Goal: Task Accomplishment & Management: Use online tool/utility

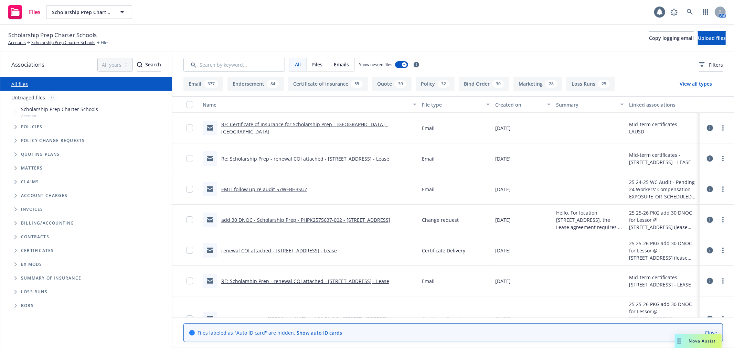
click at [12, 250] on span "Folder Tree Example" at bounding box center [15, 250] width 11 height 11
click at [21, 264] on icon "Folder Tree Example" at bounding box center [21, 263] width 2 height 4
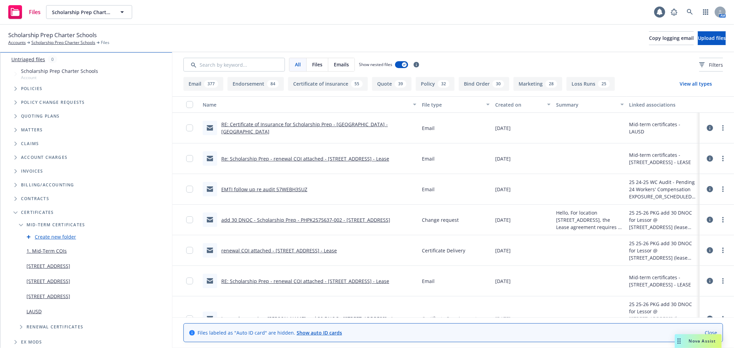
click at [33, 310] on link "LAUSD" at bounding box center [33, 311] width 15 height 7
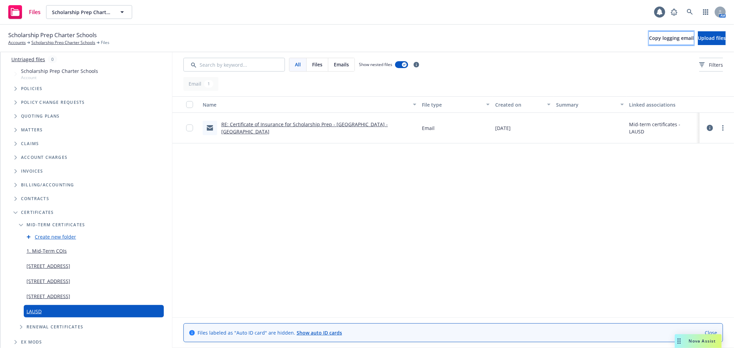
click at [649, 38] on span "Copy logging email" at bounding box center [671, 38] width 45 height 7
click at [675, 14] on icon at bounding box center [674, 12] width 8 height 8
click at [690, 11] on icon at bounding box center [690, 12] width 6 height 6
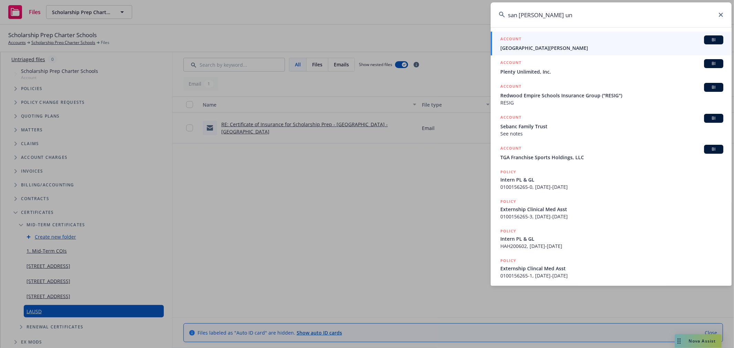
type input "san jaun un"
click at [575, 42] on div "ACCOUNT BI" at bounding box center [611, 39] width 223 height 9
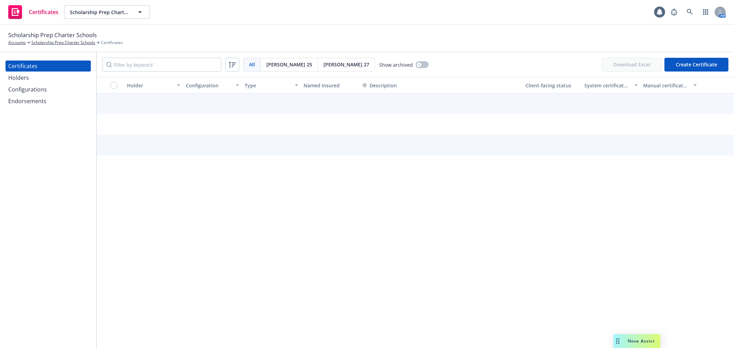
click at [45, 83] on div "Certificates Holders Configurations Endorsements" at bounding box center [48, 84] width 85 height 46
click at [45, 80] on div "Holders" at bounding box center [48, 77] width 80 height 11
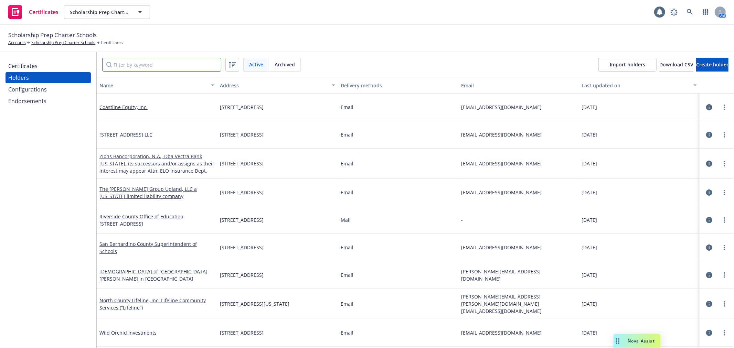
click at [130, 66] on input "Filter by keyword" at bounding box center [161, 65] width 119 height 14
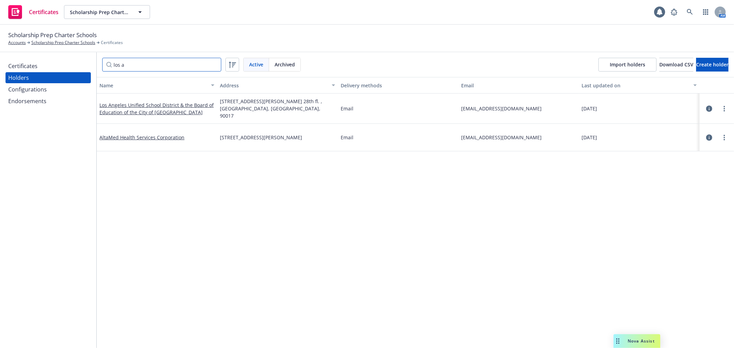
type input "los a"
click at [38, 61] on div "Certificates" at bounding box center [48, 66] width 80 height 11
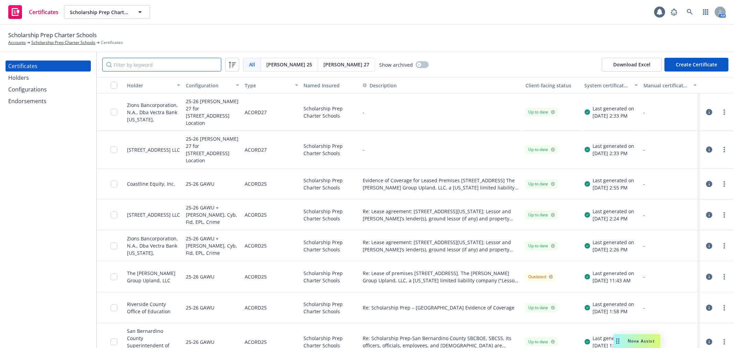
click at [143, 69] on input "Filter by keyword" at bounding box center [161, 65] width 119 height 14
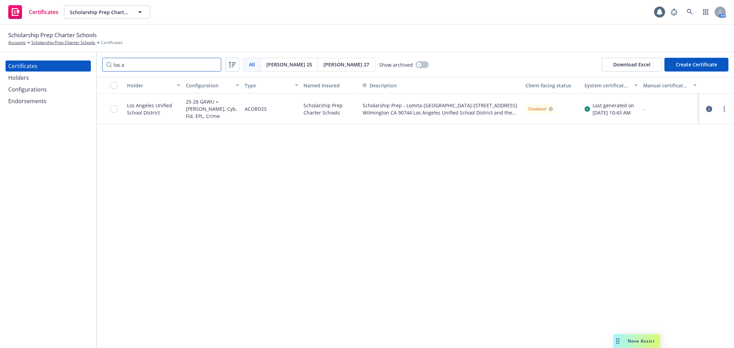
type input "los a"
click at [709, 107] on icon "button" at bounding box center [709, 109] width 6 height 6
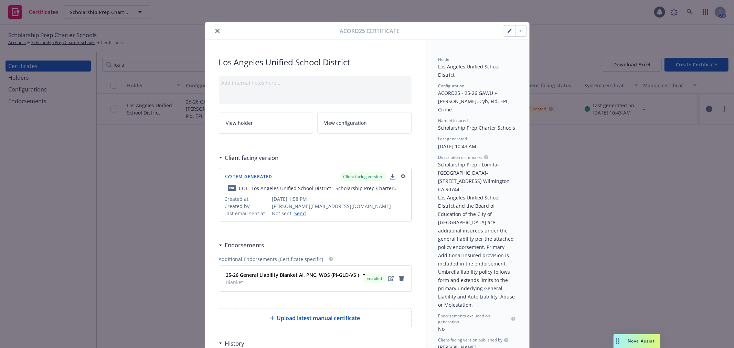
click at [508, 31] on icon "button" at bounding box center [510, 31] width 4 height 4
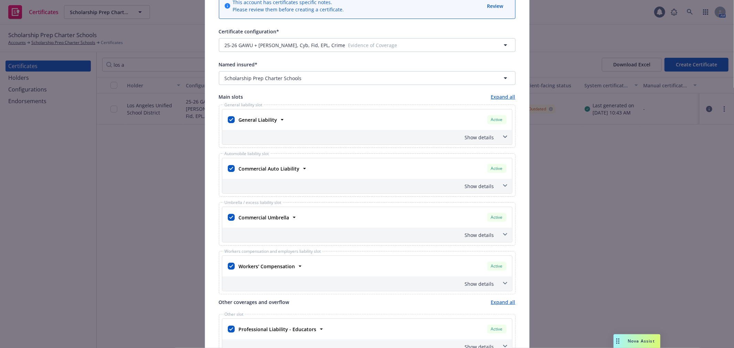
scroll to position [76, 0]
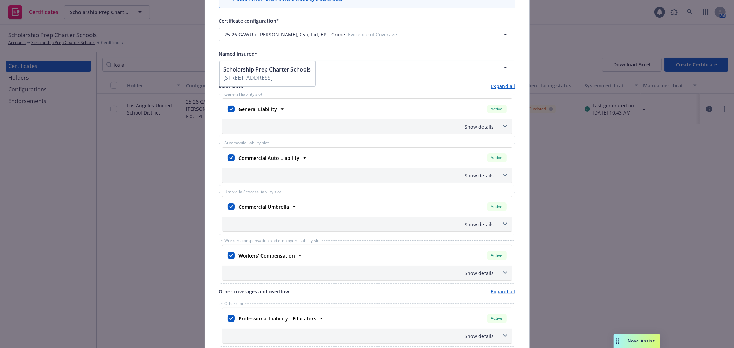
click at [503, 223] on icon at bounding box center [505, 224] width 4 height 3
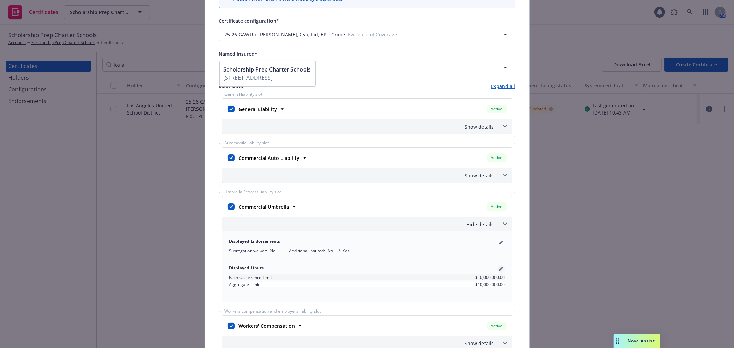
click at [501, 268] on icon "pencil" at bounding box center [502, 268] width 2 height 2
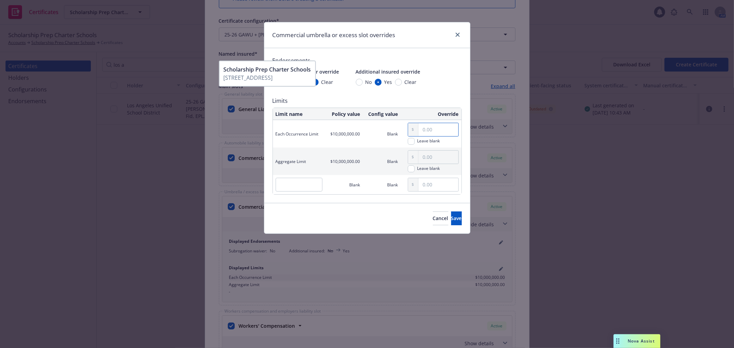
click at [443, 130] on input "text" at bounding box center [438, 129] width 40 height 13
type input "2,000,000.00"
click at [437, 157] on input "text" at bounding box center [438, 157] width 40 height 13
type input "2,000,000.00"
click at [451, 224] on button "Save" at bounding box center [456, 219] width 11 height 14
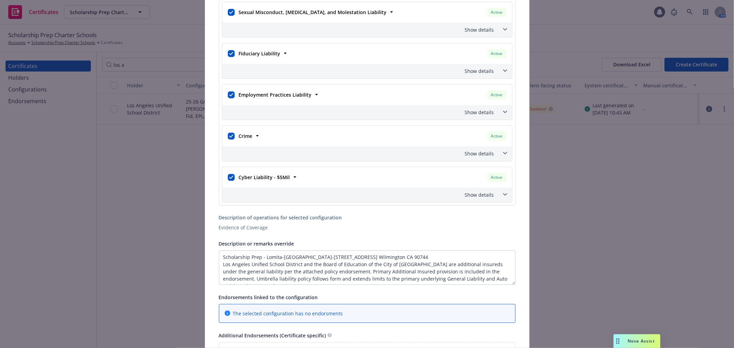
scroll to position [535, 0]
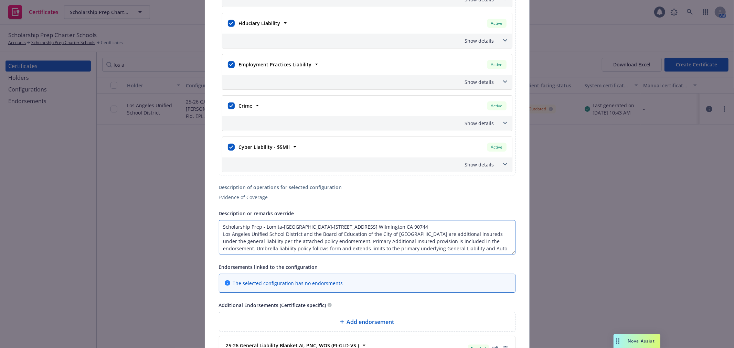
click at [256, 241] on textarea "Scholarship Prep - Lomita-Harbor City-24910 S. Avalon Blvd. Wilmington CA 90744…" at bounding box center [367, 237] width 297 height 34
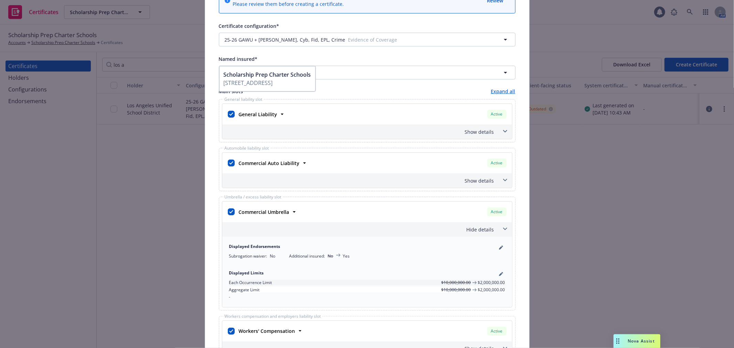
scroll to position [0, 0]
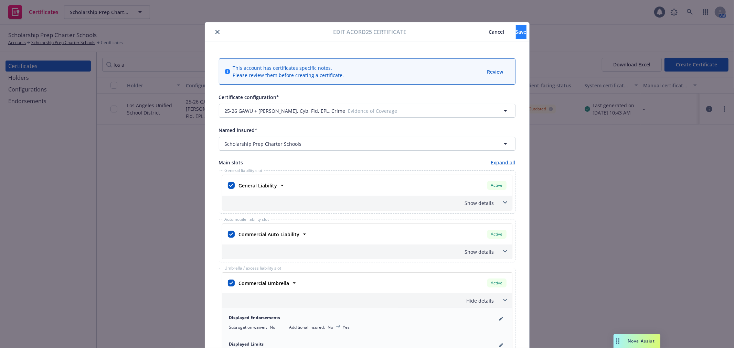
type textarea "Scholarship Prep - Lomita-Harbor City-24910 S. Avalon Blvd. Wilmington CA 90744…"
click at [516, 29] on button "Save" at bounding box center [521, 32] width 11 height 14
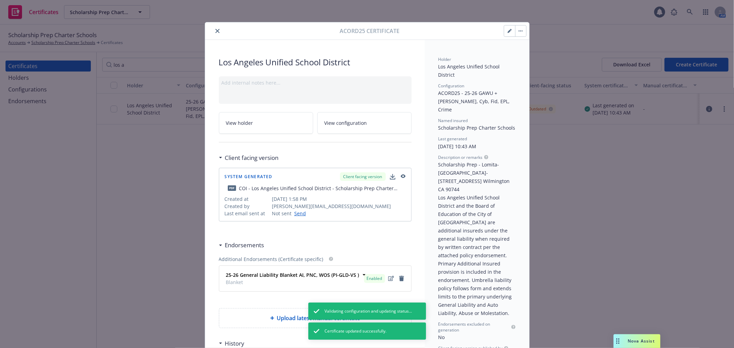
click at [520, 32] on button "button" at bounding box center [520, 30] width 11 height 11
click at [531, 61] on link "Regenerate" at bounding box center [572, 64] width 121 height 14
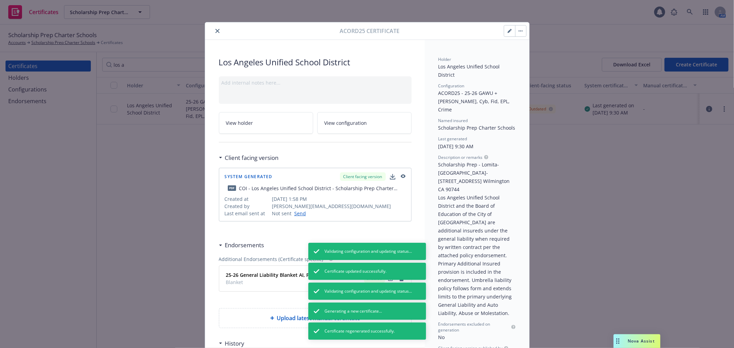
click at [216, 31] on icon "close" at bounding box center [217, 31] width 4 height 4
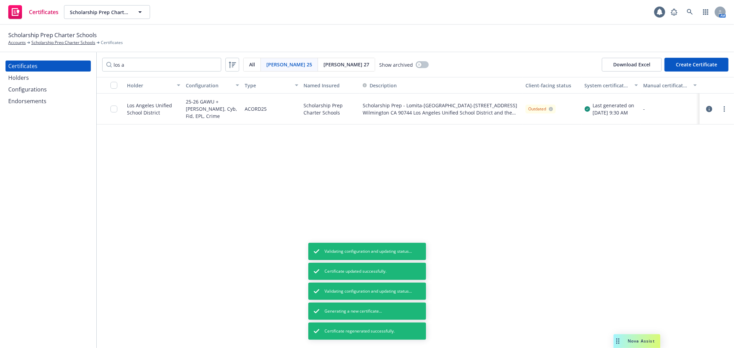
click at [53, 91] on div "Configurations" at bounding box center [48, 89] width 80 height 11
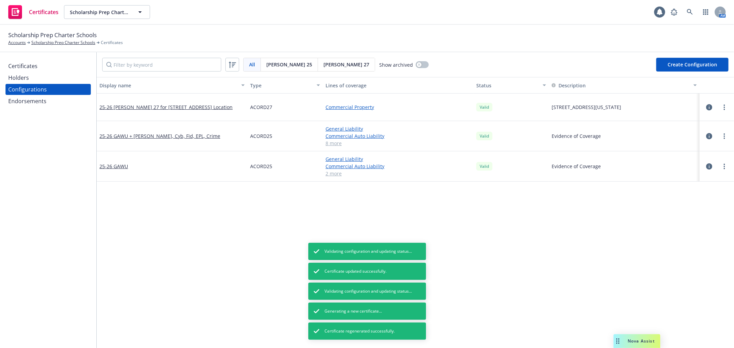
click at [706, 136] on icon "button" at bounding box center [709, 136] width 6 height 6
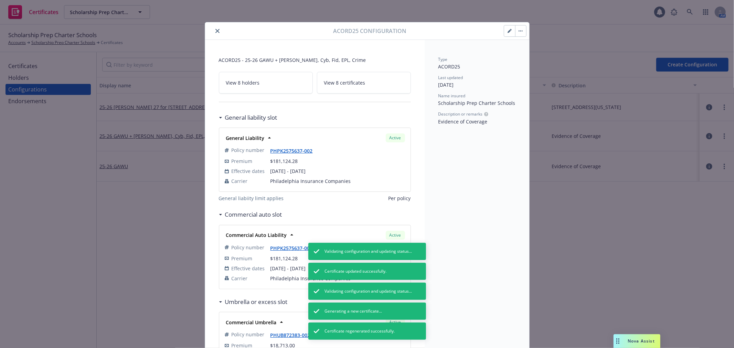
click at [504, 34] on button "button" at bounding box center [509, 30] width 11 height 11
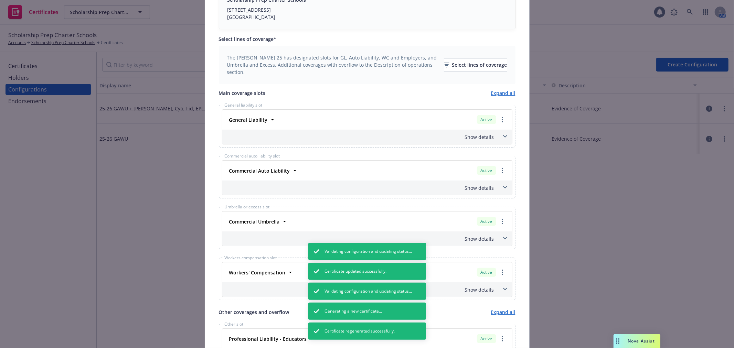
scroll to position [229, 0]
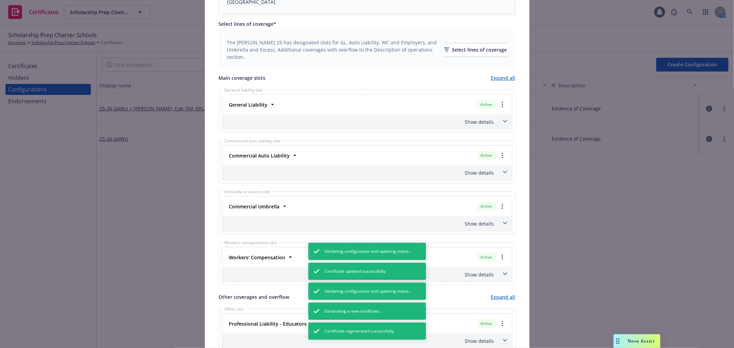
click at [503, 222] on icon at bounding box center [505, 223] width 4 height 3
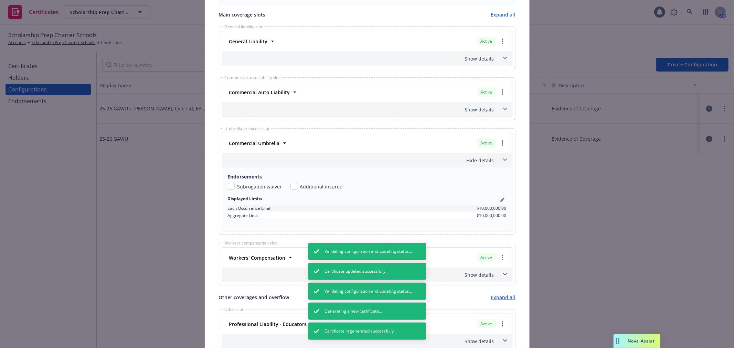
scroll to position [306, 0]
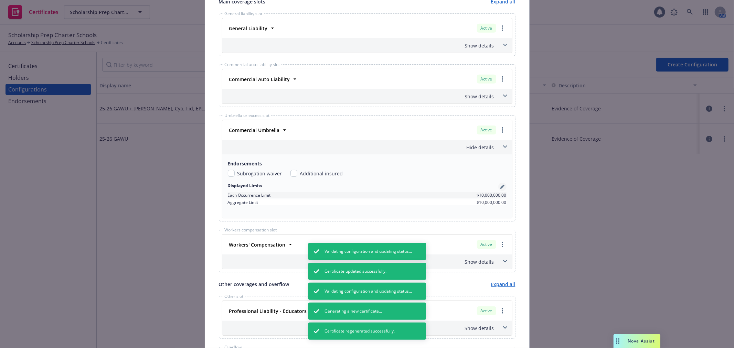
click at [500, 188] on icon "pencil" at bounding box center [502, 187] width 4 height 4
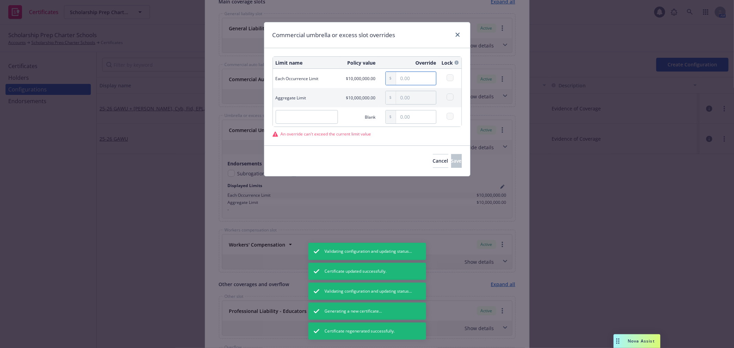
click at [411, 73] on input "text" at bounding box center [416, 78] width 40 height 13
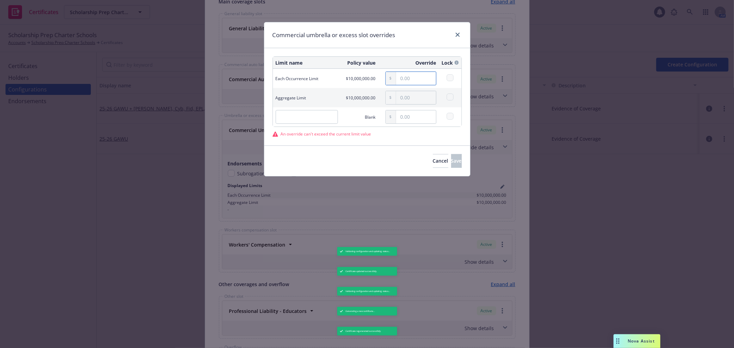
type input "5,000,000.00"
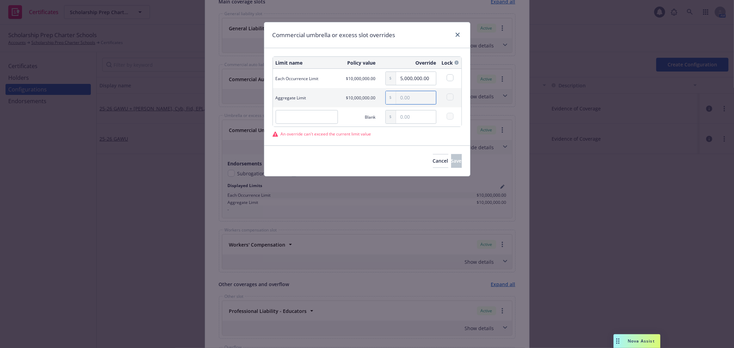
click at [406, 97] on input "text" at bounding box center [416, 97] width 40 height 13
type input "5,000,000.00"
click at [429, 132] on div "An override can't exceed the current limit value" at bounding box center [367, 134] width 189 height 6
click at [408, 78] on input "5,000,000.00" at bounding box center [416, 78] width 40 height 13
click at [408, 77] on input "5,000,000.00" at bounding box center [416, 78] width 40 height 13
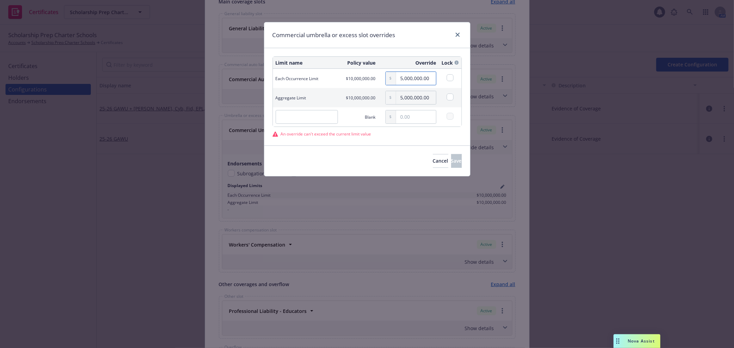
click at [408, 77] on input "5,000,000.00" at bounding box center [416, 78] width 40 height 13
type input "2,000,000.00"
click at [408, 77] on input "2,000,000.00" at bounding box center [416, 78] width 40 height 13
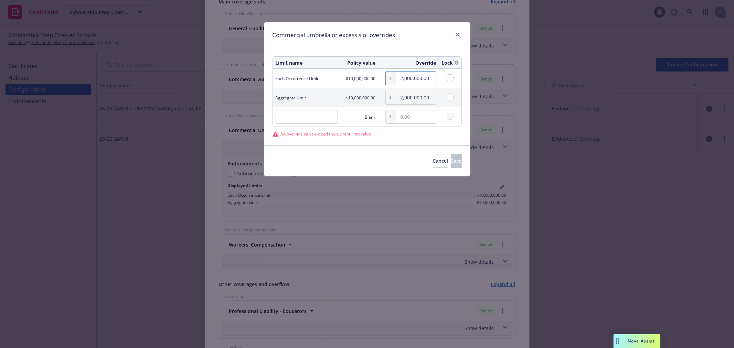
click at [408, 77] on input "2,000,000.00" at bounding box center [416, 78] width 40 height 13
type input "5,000,000.00"
click at [433, 163] on button "Cancel" at bounding box center [440, 161] width 15 height 14
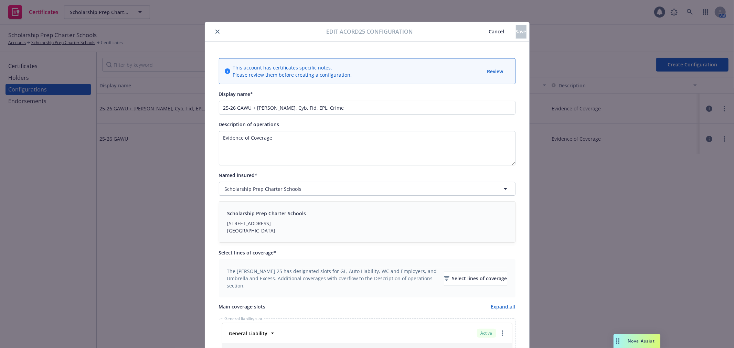
scroll to position [0, 0]
click at [215, 31] on icon "close" at bounding box center [217, 32] width 4 height 4
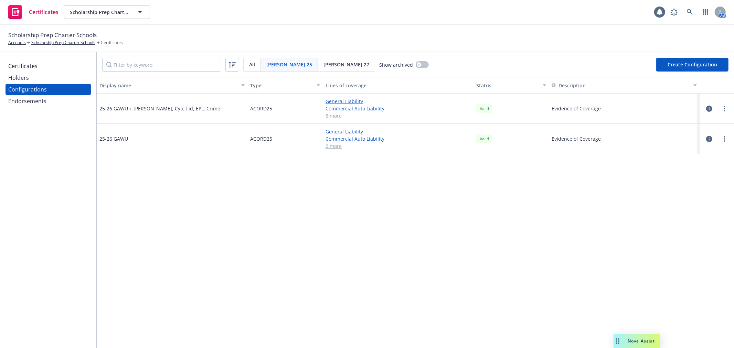
click at [39, 100] on div "Endorsements" at bounding box center [27, 101] width 38 height 11
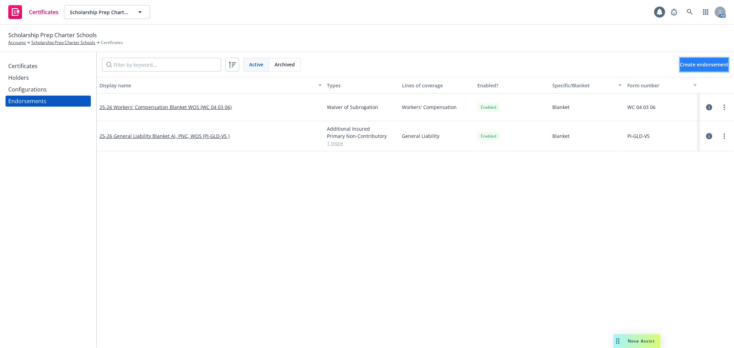
click at [691, 64] on span "Create endorsement" at bounding box center [704, 64] width 49 height 7
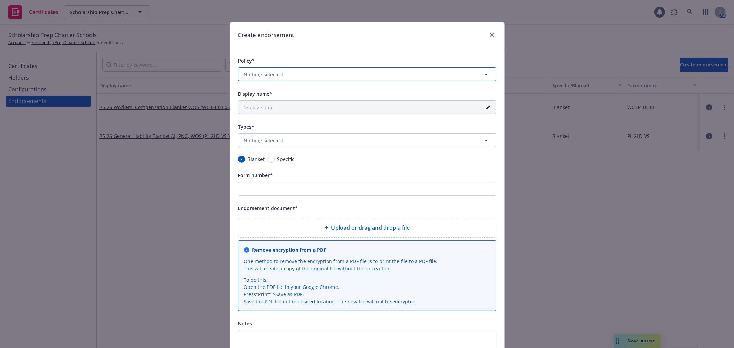
click at [281, 76] on button "Nothing selected" at bounding box center [367, 74] width 258 height 14
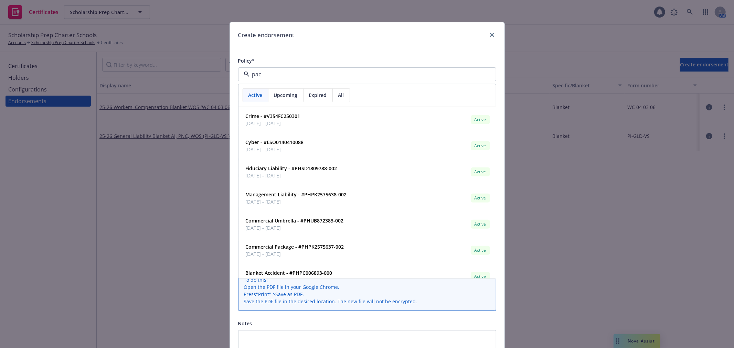
type input "pack"
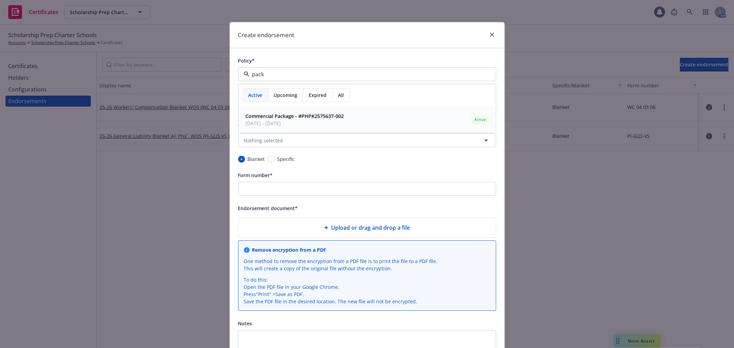
click at [274, 111] on div "Commercial Package - #PHPK2575637-002 07/01/2025 - 07/01/2026" at bounding box center [294, 119] width 103 height 17
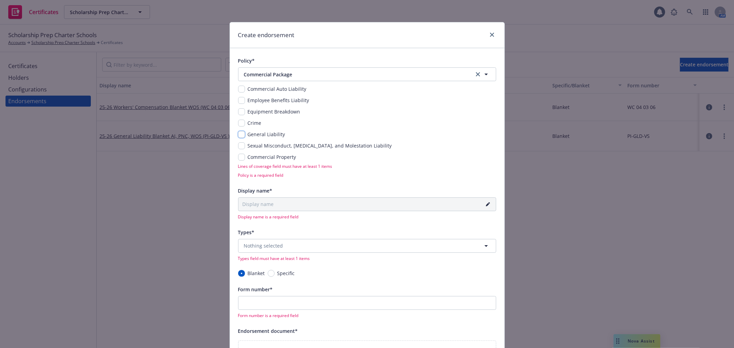
click at [239, 135] on input "checkbox" at bounding box center [241, 134] width 7 height 7
checkbox input "true"
type input "25-26 General Liability Blanket"
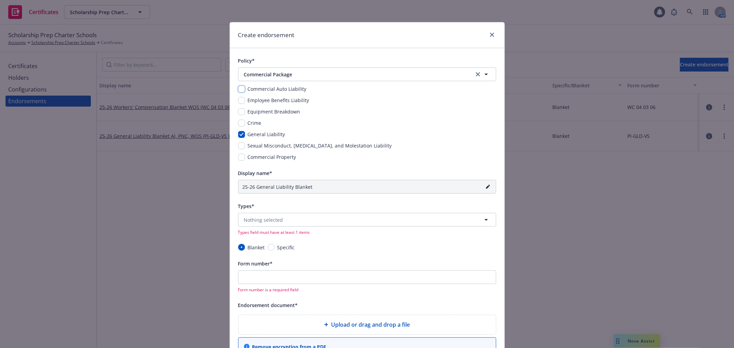
click at [238, 88] on input "checkbox" at bounding box center [241, 89] width 7 height 7
checkbox input "true"
type input "25-26 Commercial Auto Liability, General Liability Blanket"
click at [254, 219] on span "Nothing selected" at bounding box center [263, 219] width 39 height 7
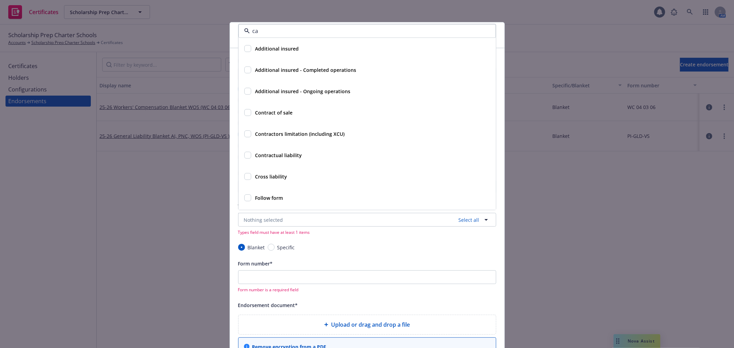
type input "can"
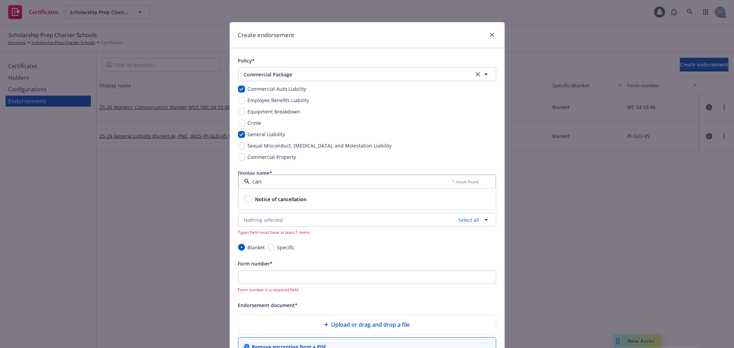
click at [246, 200] on input "checkbox" at bounding box center [247, 199] width 7 height 7
checkbox input "true"
type input "25-26 Commercial Auto Liability, General Liability Blanket NOC"
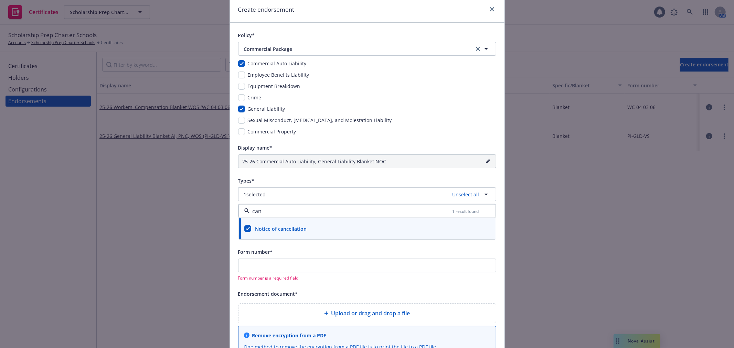
scroll to position [38, 0]
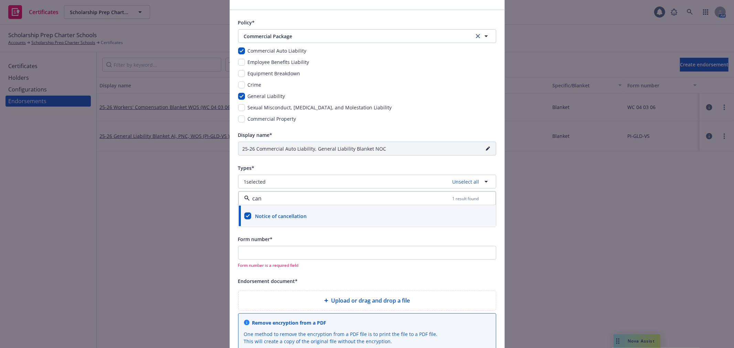
type input "can"
click at [477, 104] on div "Sexual Misconduct, Physical Abuse, and Molestation Liability" at bounding box center [367, 107] width 258 height 7
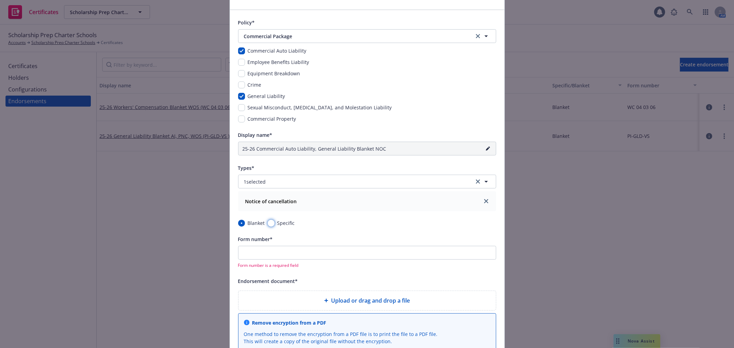
click at [269, 224] on input "Specific" at bounding box center [271, 223] width 7 height 7
radio input "true"
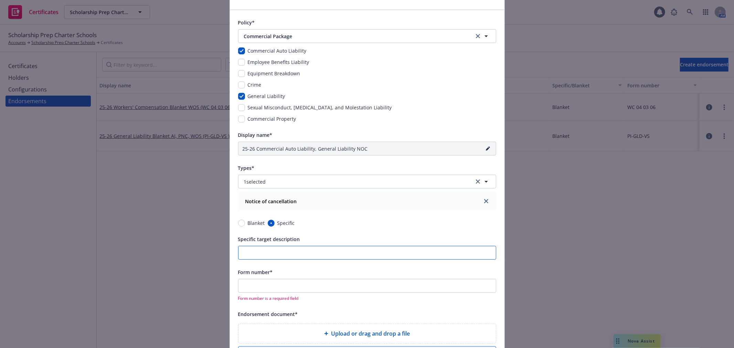
click at [267, 257] on input "Specific target description" at bounding box center [367, 253] width 258 height 14
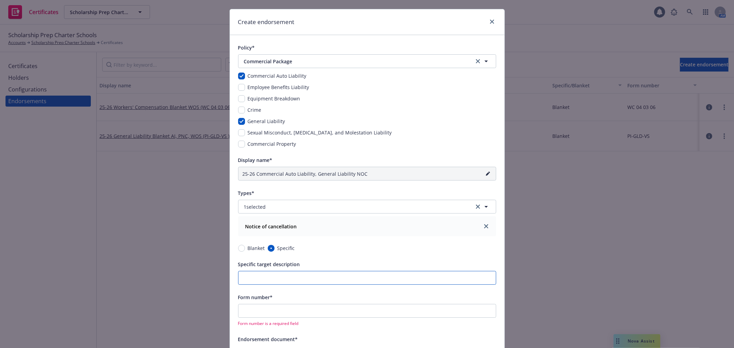
scroll to position [0, 0]
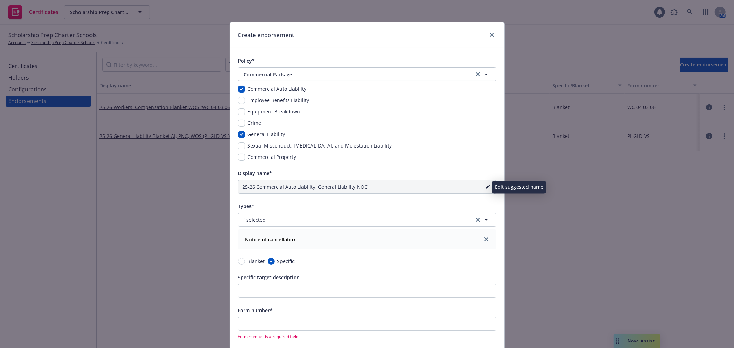
click at [486, 187] on icon "pencil" at bounding box center [488, 187] width 4 height 4
drag, startPoint x: 254, startPoint y: 189, endPoint x: 372, endPoint y: 187, distance: 118.7
click at [372, 187] on input "25-26 Commercial Auto Liability, General Liability NOC" at bounding box center [367, 187] width 258 height 14
paste input "The Stewart Group Upland, LLC"
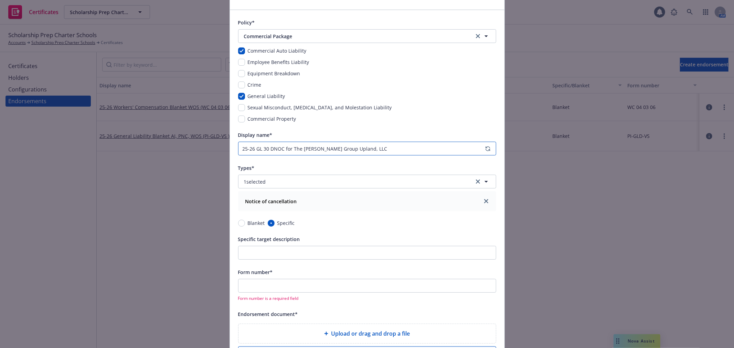
type input "25-26 GL 30 DNOC for The Stewart Group Upland, LLC"
click at [281, 250] on input "Specific target description" at bounding box center [367, 253] width 258 height 14
paste input "25-26 GL 30 DNOC for The Stewart Group Upland, LLC"
type input "25-26 GL 30 DNOC for The Stewart Group Upland, LLC"
click at [269, 286] on input "Form number*" at bounding box center [367, 286] width 258 height 14
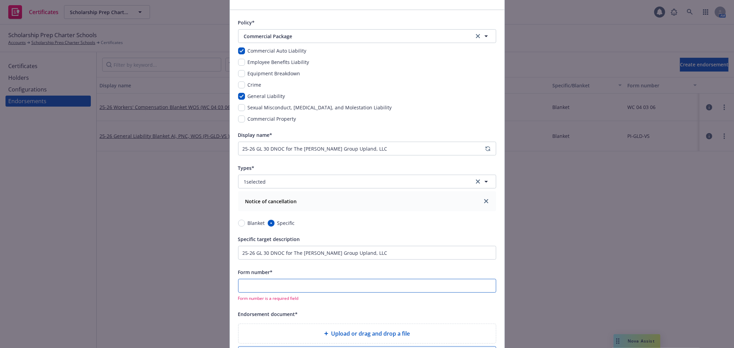
paste input "PI-CANXAICH-002 (05/11)"
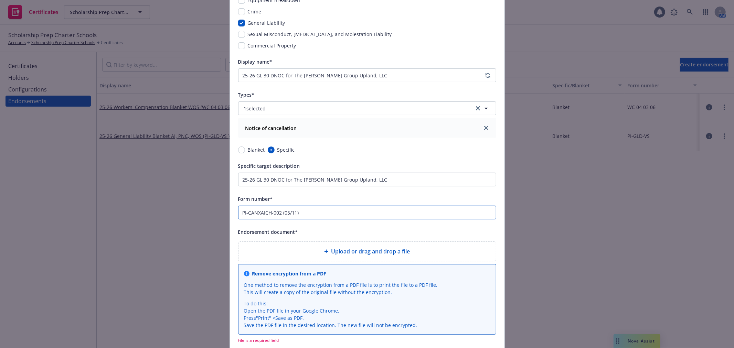
scroll to position [115, 0]
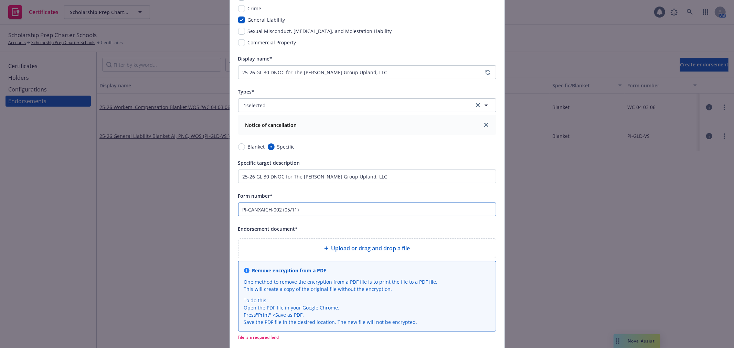
type input "PI-CANXAICH-002 (05/11)"
click at [362, 246] on span "Upload or drag and drop a file" at bounding box center [370, 248] width 79 height 8
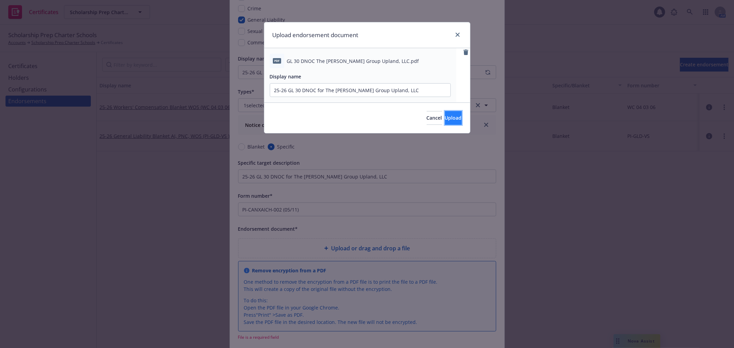
click at [445, 119] on span "Upload" at bounding box center [453, 118] width 17 height 7
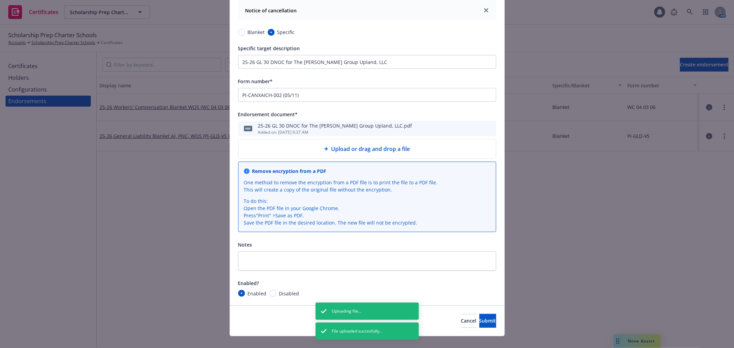
scroll to position [240, 0]
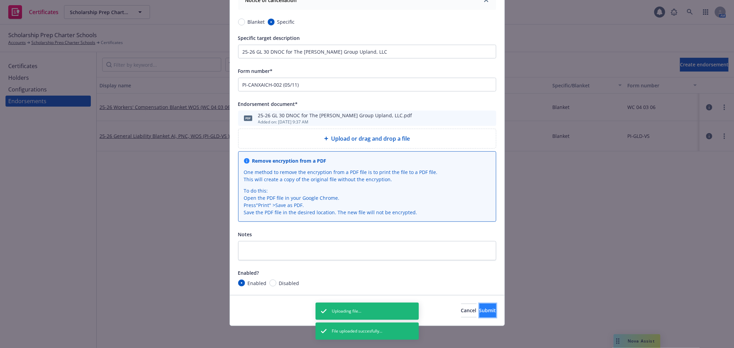
click at [480, 309] on span "Submit" at bounding box center [487, 310] width 17 height 7
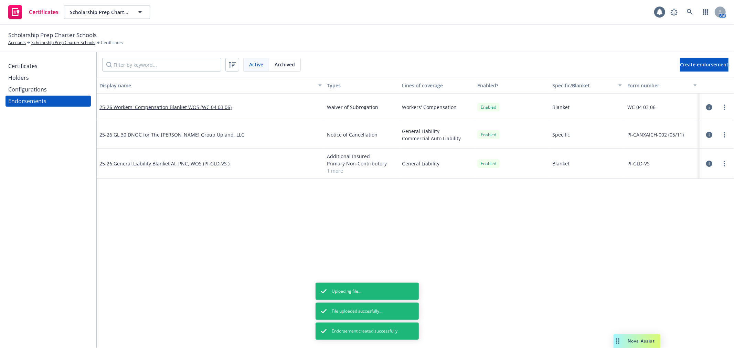
click at [708, 163] on icon "button" at bounding box center [709, 164] width 6 height 6
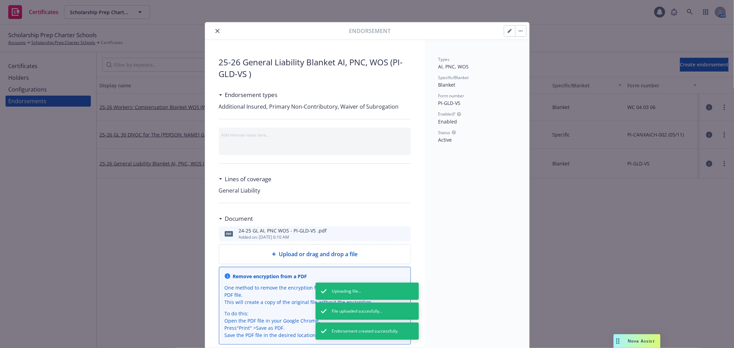
click at [508, 33] on icon "button" at bounding box center [509, 31] width 3 height 3
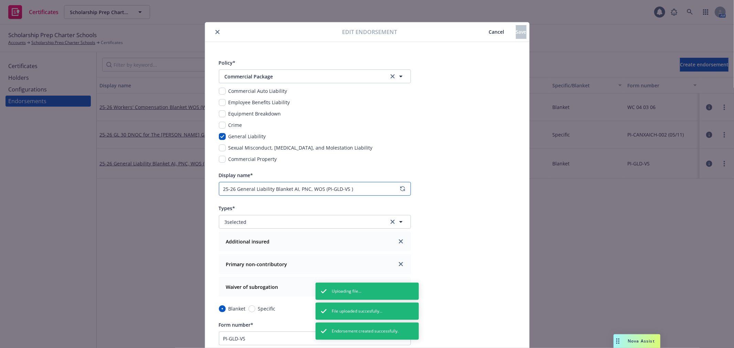
drag, startPoint x: 234, startPoint y: 190, endPoint x: 274, endPoint y: 190, distance: 39.2
click at [274, 190] on input "25-26 General Liability Blanket AI, PNC, WOS (PI-GLD-VS )" at bounding box center [315, 189] width 192 height 14
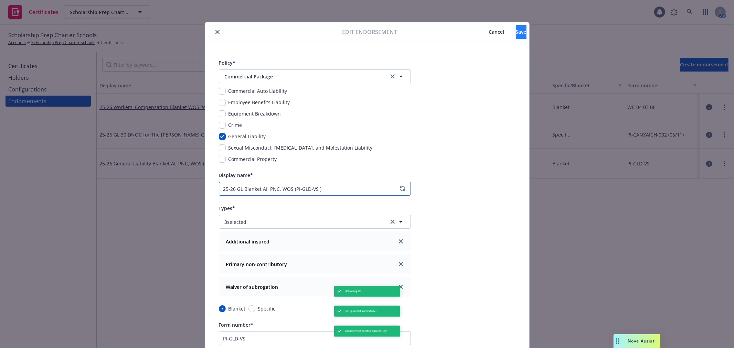
type input "25-26 GL Blanket AI, PNC, WOS (PI-GLD-VS )"
click at [516, 35] on button "Save" at bounding box center [521, 32] width 11 height 14
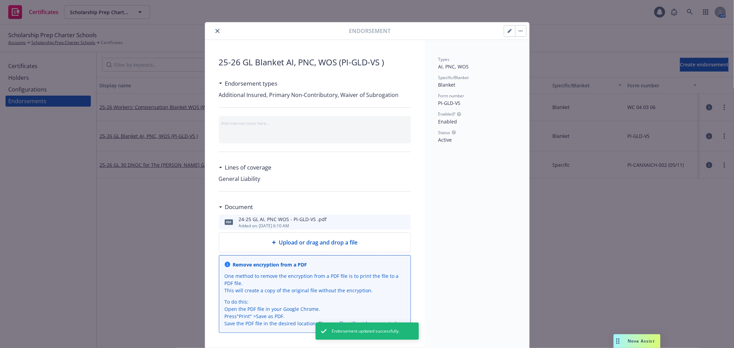
click at [215, 31] on icon "close" at bounding box center [217, 31] width 4 height 4
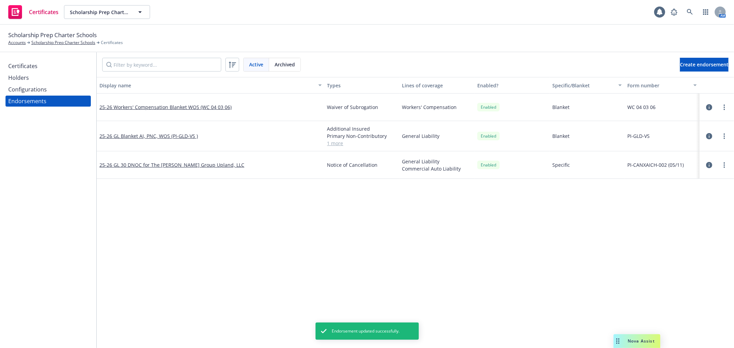
click at [706, 107] on icon "button" at bounding box center [709, 107] width 6 height 6
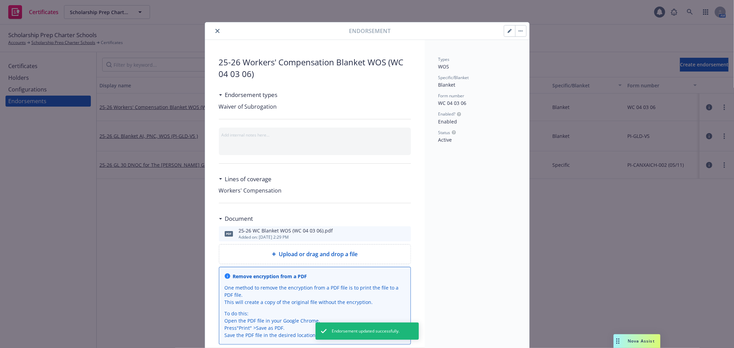
click at [504, 31] on button "button" at bounding box center [509, 30] width 11 height 11
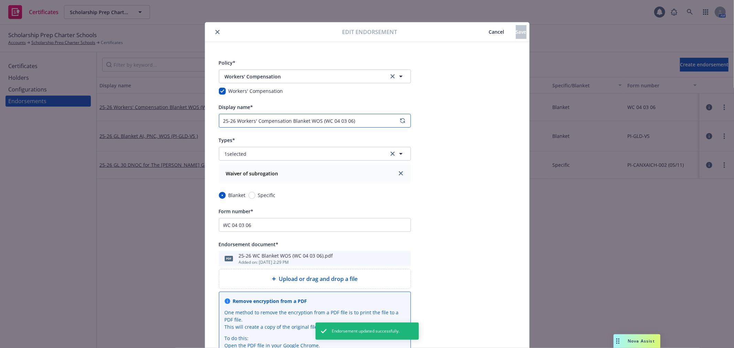
click at [240, 120] on input "25-26 Workers' Compensation Blanket WOS (WC 04 03 06)" at bounding box center [315, 121] width 192 height 14
drag, startPoint x: 235, startPoint y: 120, endPoint x: 288, endPoint y: 118, distance: 52.7
click at [288, 118] on input "25-26 Workers' Compensation Blanket WOS (WC 04 03 06)" at bounding box center [315, 121] width 192 height 14
type input "25-26 WC Blanket WOS (WC 04 03 06)"
click at [516, 28] on button "Save" at bounding box center [521, 32] width 11 height 14
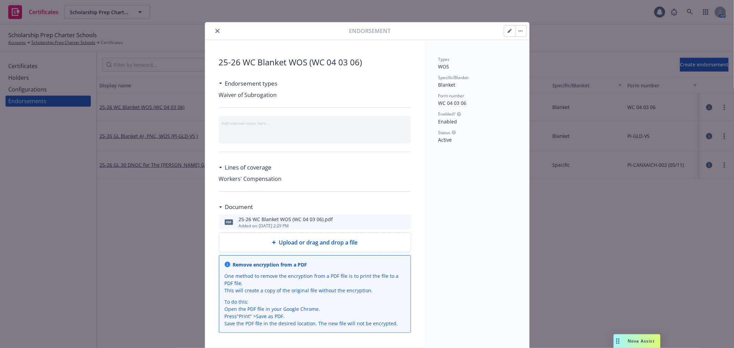
click at [215, 32] on icon "close" at bounding box center [217, 31] width 4 height 4
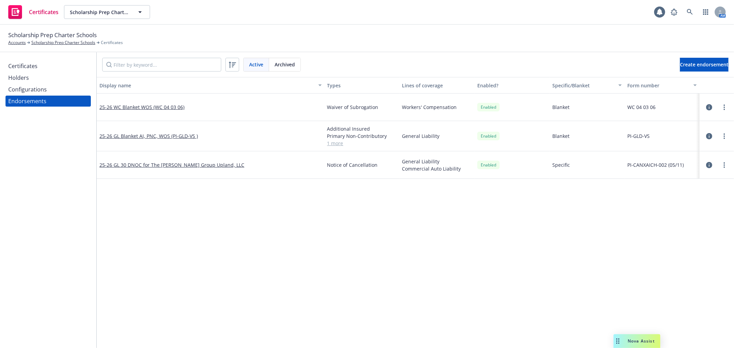
click at [52, 65] on div "Certificates" at bounding box center [48, 66] width 80 height 11
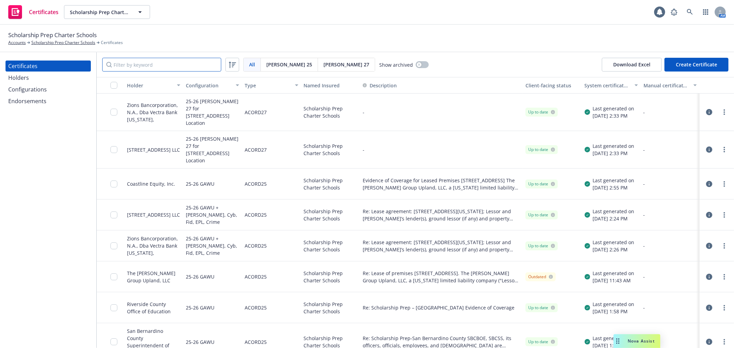
click at [116, 65] on input "Filter by keyword" at bounding box center [161, 65] width 119 height 14
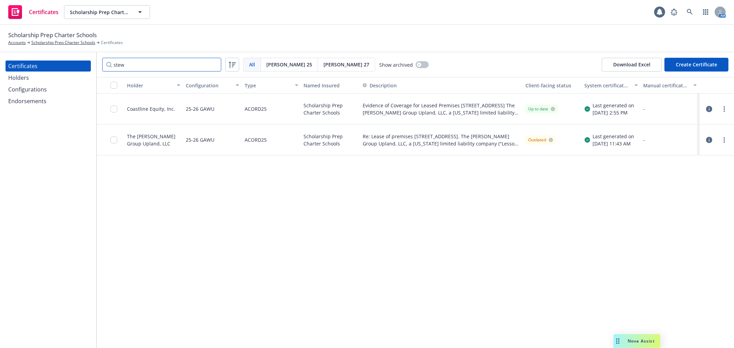
type input "stew"
click at [708, 141] on icon "button" at bounding box center [709, 140] width 6 height 6
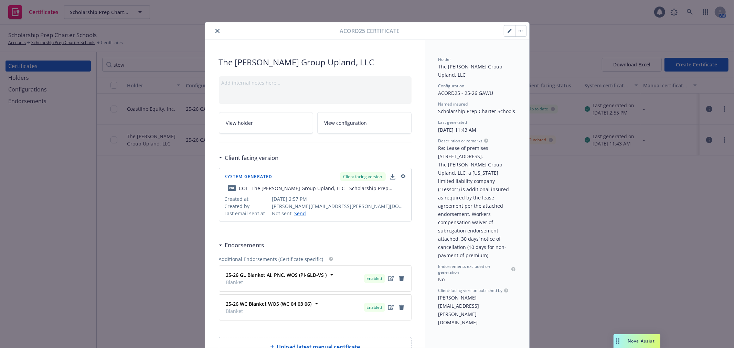
click at [504, 30] on button "button" at bounding box center [509, 30] width 11 height 11
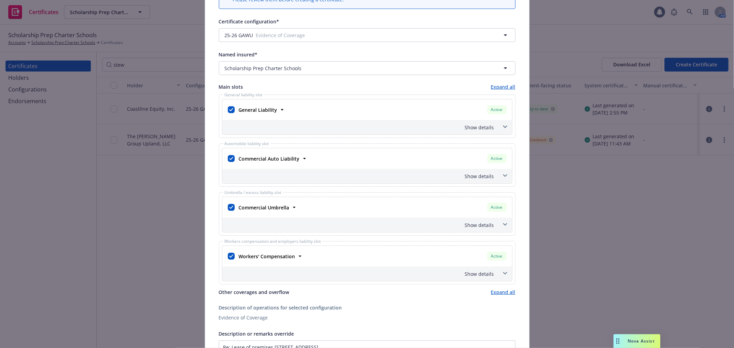
scroll to position [153, 0]
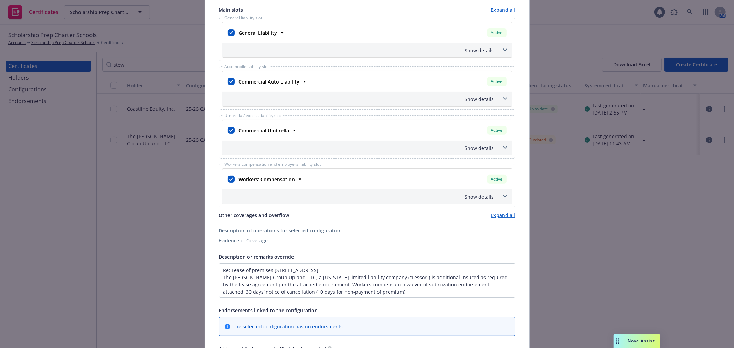
click at [501, 150] on span at bounding box center [505, 147] width 11 height 11
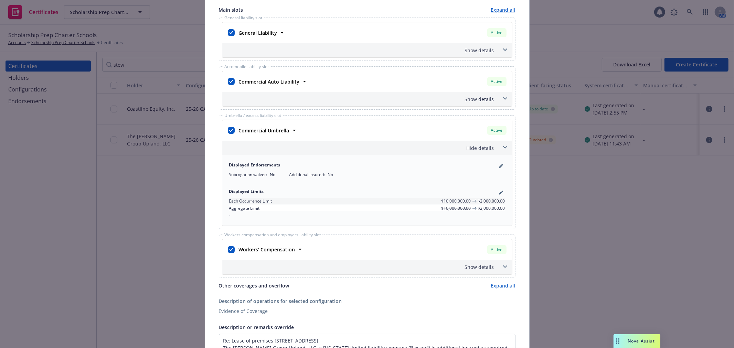
click at [501, 150] on span at bounding box center [505, 147] width 11 height 11
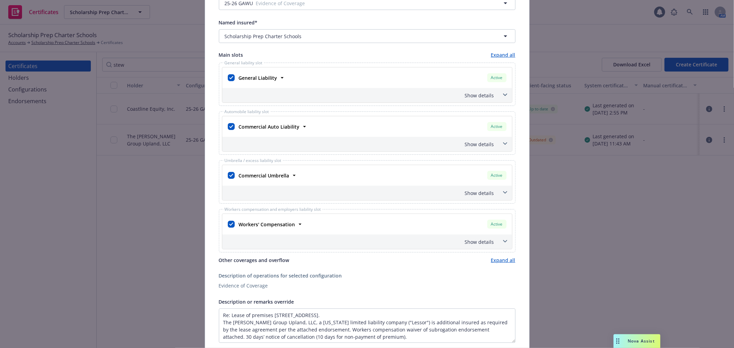
scroll to position [0, 0]
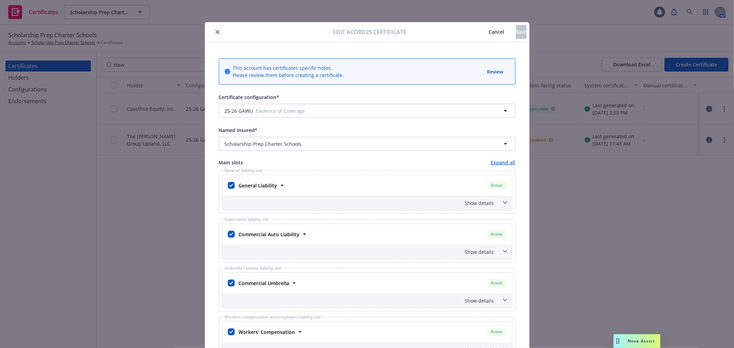
click at [489, 29] on span "Cancel" at bounding box center [496, 32] width 15 height 7
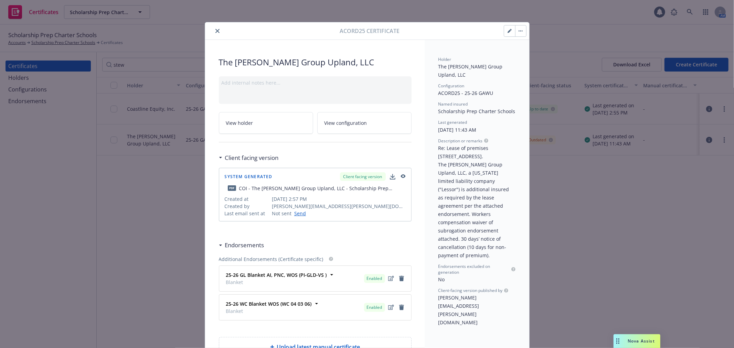
click at [517, 29] on button "button" at bounding box center [520, 30] width 11 height 11
click at [215, 30] on icon "close" at bounding box center [217, 31] width 4 height 4
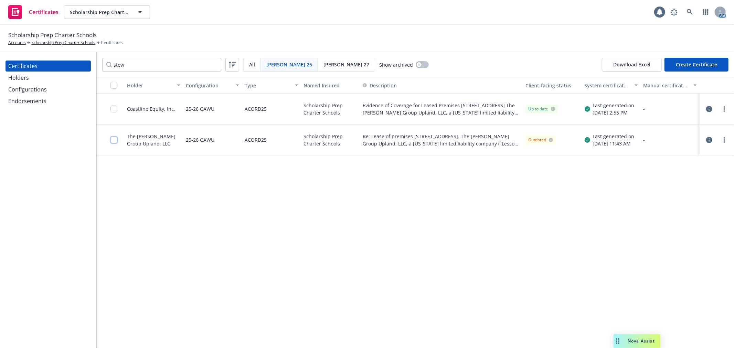
click at [112, 139] on input "checkbox" at bounding box center [113, 140] width 7 height 7
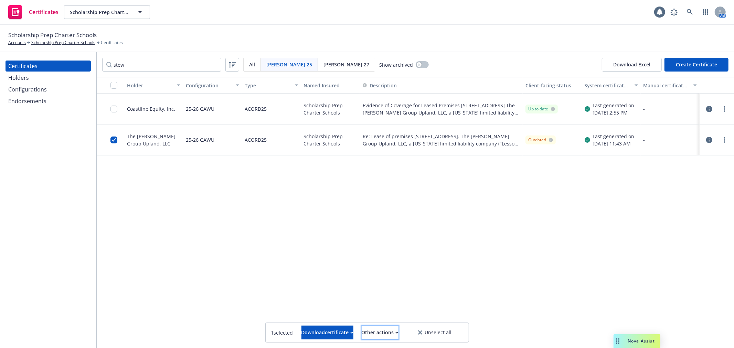
click at [398, 331] on div "Other actions" at bounding box center [380, 332] width 37 height 13
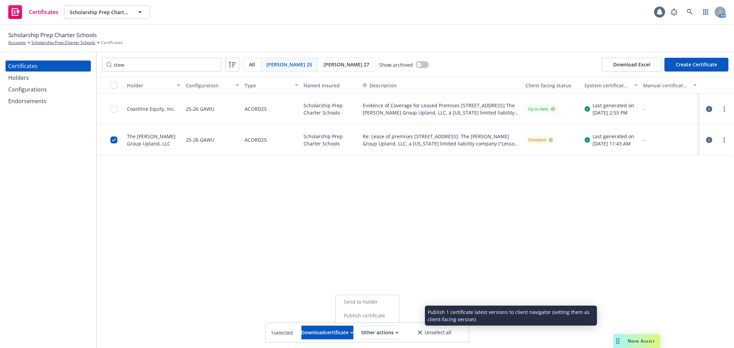
click at [399, 315] on link "Publish certificate" at bounding box center [367, 316] width 63 height 14
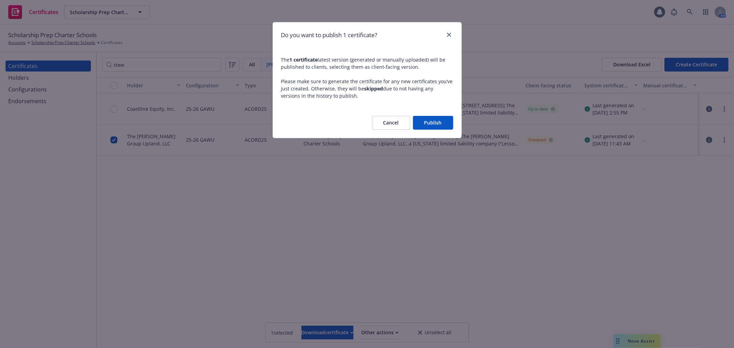
click at [433, 124] on button "Publish" at bounding box center [433, 123] width 40 height 14
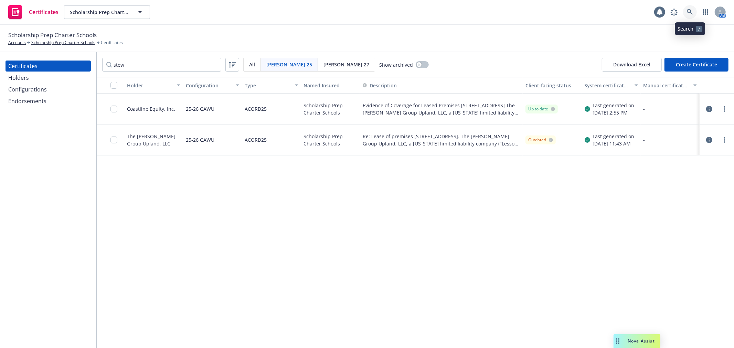
click at [686, 12] on link at bounding box center [690, 12] width 14 height 14
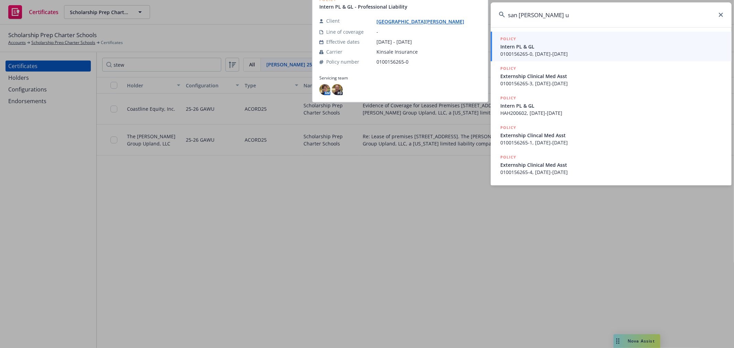
type input "san jaun u"
click at [438, 22] on link "[GEOGRAPHIC_DATA][PERSON_NAME]" at bounding box center [422, 22] width 93 height 7
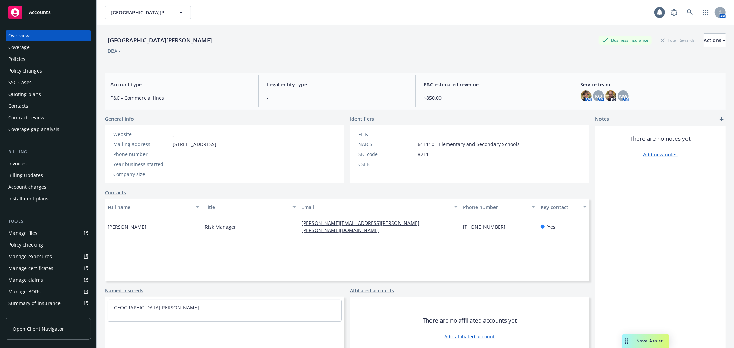
click at [56, 61] on div "Policies" at bounding box center [48, 59] width 80 height 11
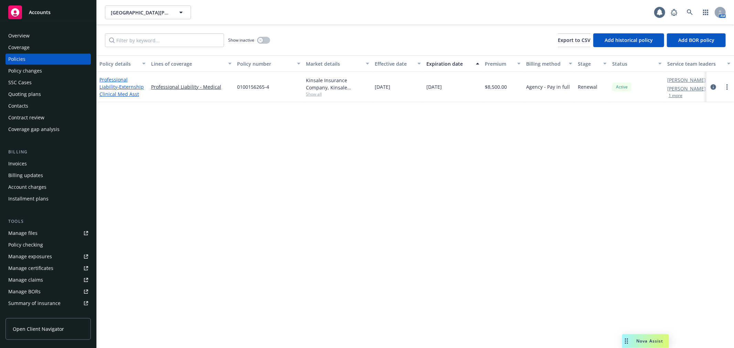
click at [134, 86] on span "- Externship Clinical Med Asst" at bounding box center [121, 91] width 44 height 14
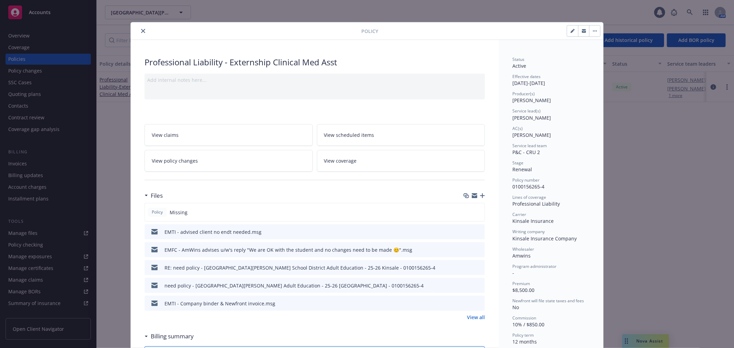
click at [472, 195] on icon "button" at bounding box center [475, 196] width 6 height 6
drag, startPoint x: 141, startPoint y: 29, endPoint x: 145, endPoint y: 37, distance: 8.8
click at [141, 29] on icon "close" at bounding box center [143, 31] width 4 height 4
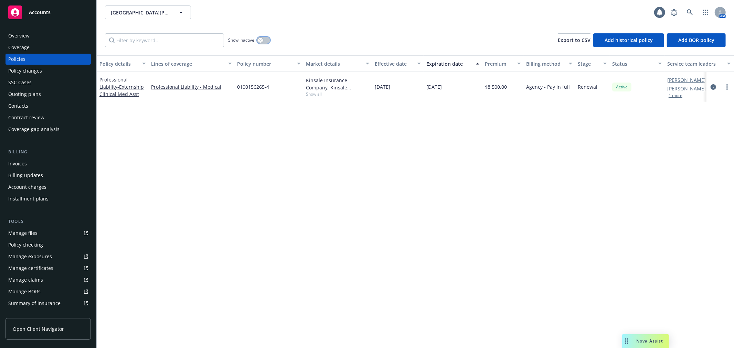
click at [260, 42] on div "button" at bounding box center [260, 40] width 5 height 5
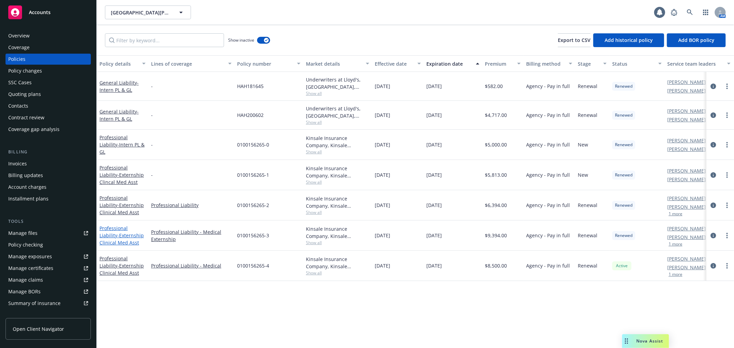
click at [132, 229] on link "Professional Liability - Externship Clinical Med Asst" at bounding box center [121, 235] width 44 height 21
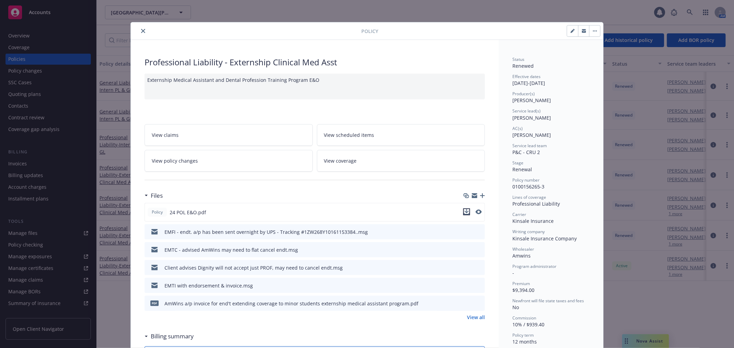
click at [465, 213] on icon "download file" at bounding box center [467, 212] width 6 height 6
drag, startPoint x: 139, startPoint y: 30, endPoint x: 139, endPoint y: 54, distance: 24.1
click at [141, 30] on icon "close" at bounding box center [143, 31] width 4 height 4
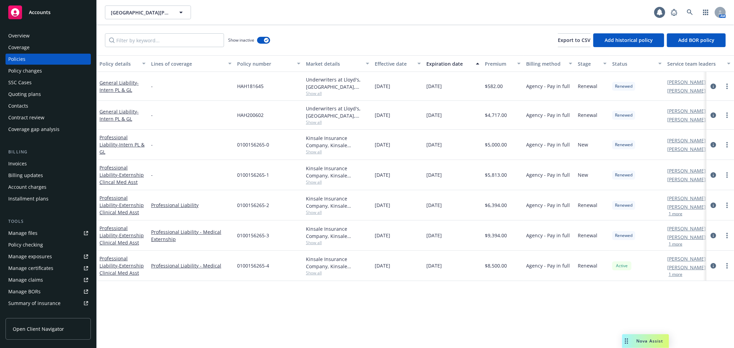
click at [109, 260] on div "Professional Liability - Externship Clinical Med Asst" at bounding box center [122, 266] width 46 height 22
click at [125, 266] on span "- Externship Clinical Med Asst" at bounding box center [121, 270] width 44 height 14
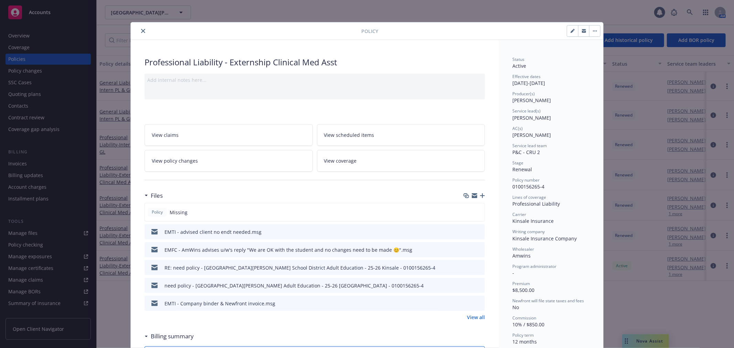
scroll to position [21, 0]
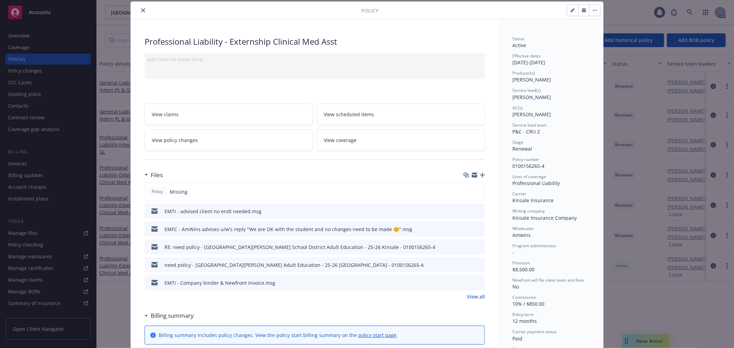
click at [480, 173] on icon "button" at bounding box center [482, 175] width 5 height 5
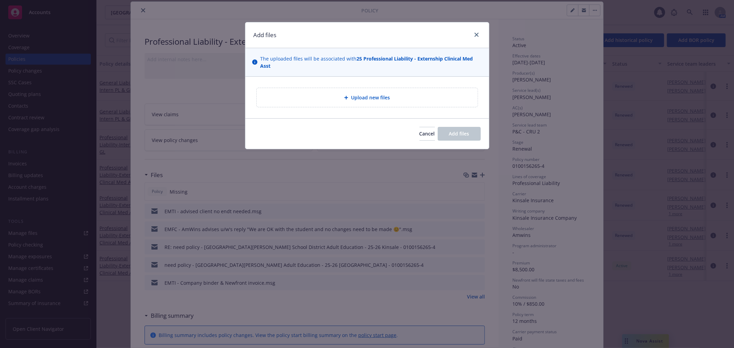
click at [393, 93] on div "Upload new files" at bounding box center [367, 97] width 221 height 19
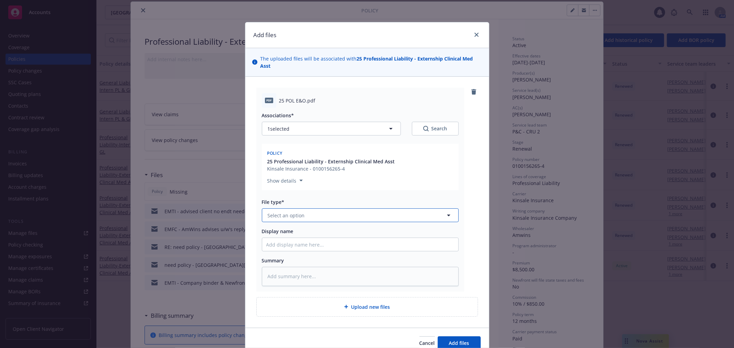
click at [320, 212] on button "Select an option" at bounding box center [360, 216] width 197 height 14
type input "pol"
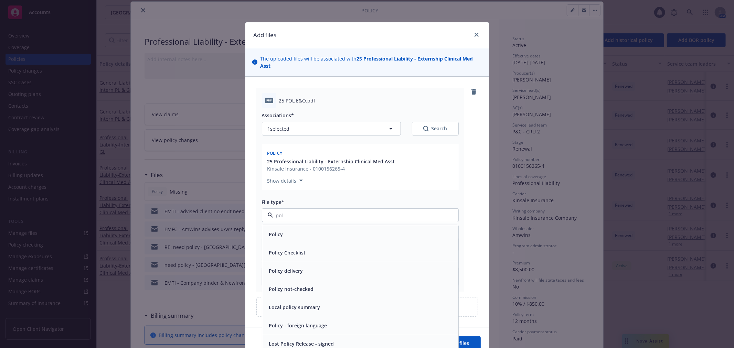
click at [311, 235] on div "Policy" at bounding box center [360, 235] width 188 height 10
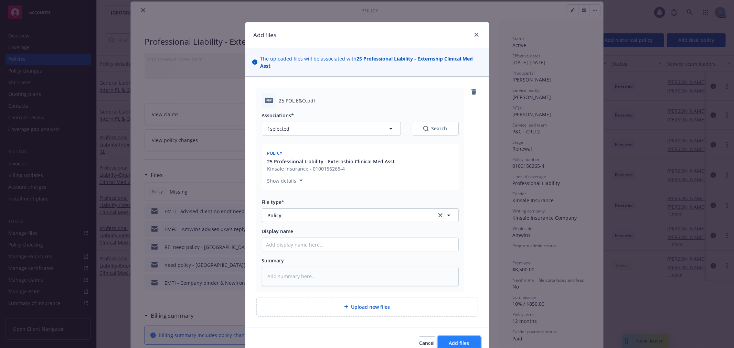
click at [463, 341] on span "Add files" at bounding box center [459, 343] width 20 height 7
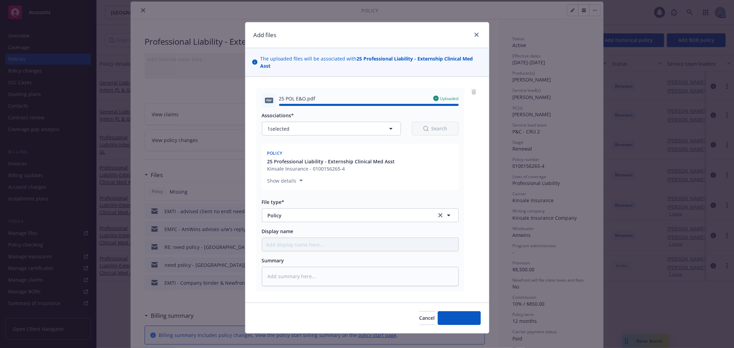
type textarea "x"
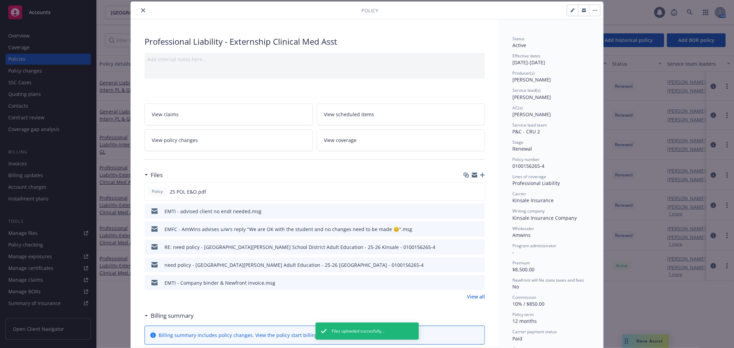
click at [141, 10] on icon "close" at bounding box center [143, 10] width 4 height 4
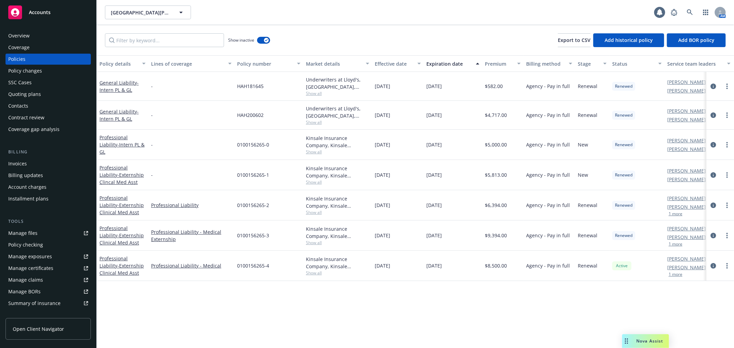
click at [63, 243] on div "Policy checking" at bounding box center [48, 244] width 80 height 11
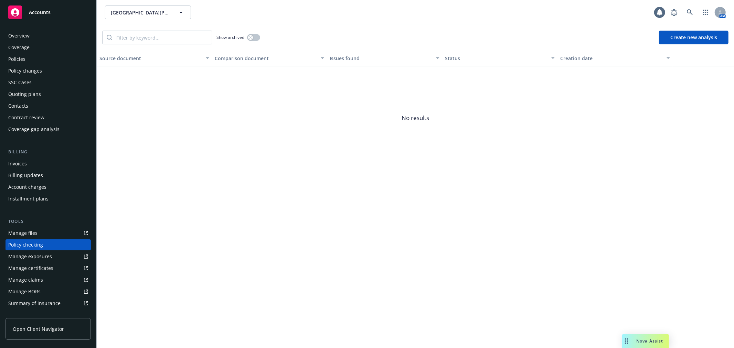
scroll to position [60, 0]
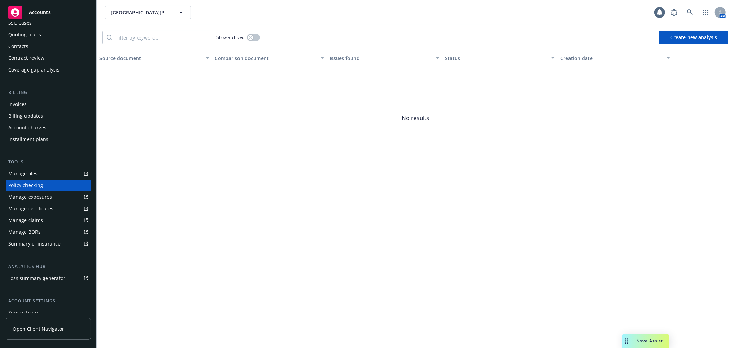
click at [687, 34] on button "Create new analysis" at bounding box center [694, 38] width 70 height 14
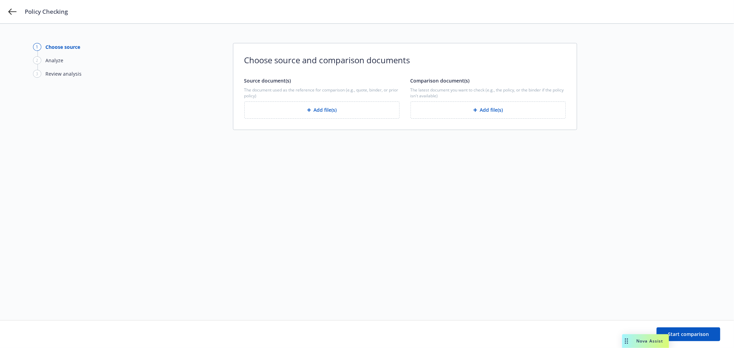
click at [339, 110] on button "Add file(s)" at bounding box center [321, 110] width 155 height 17
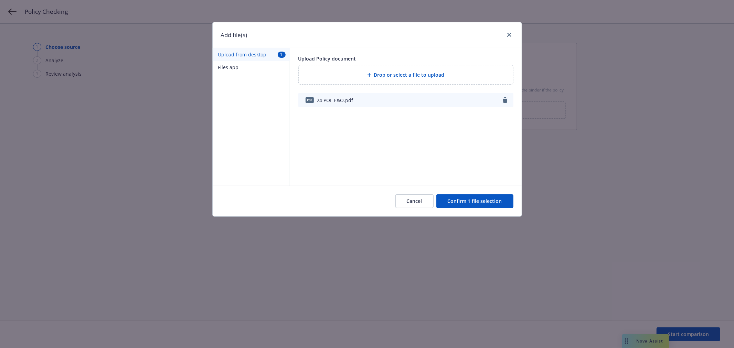
click at [480, 201] on button "Confirm 1 file selection" at bounding box center [474, 201] width 77 height 14
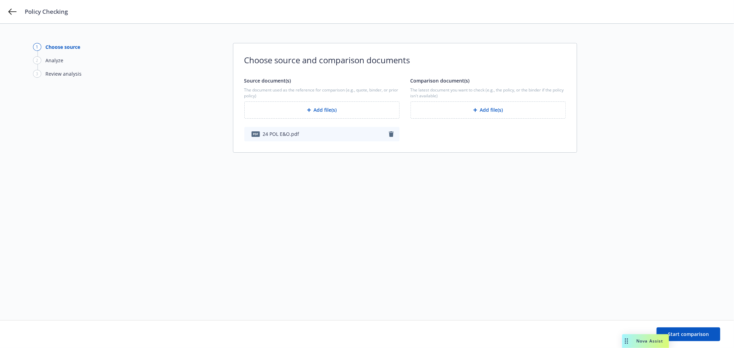
click at [505, 108] on button "Add file(s)" at bounding box center [488, 110] width 155 height 17
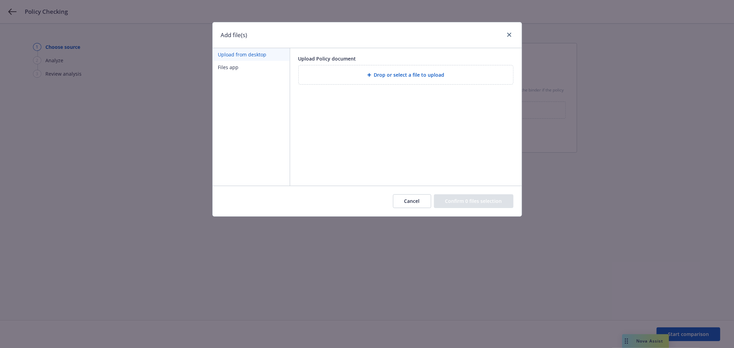
click at [430, 81] on div "Drop or select a file to upload" at bounding box center [406, 74] width 214 height 19
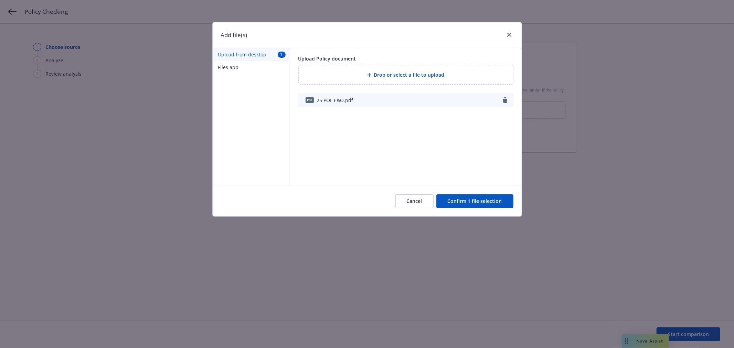
click at [484, 199] on button "Confirm 1 file selection" at bounding box center [474, 201] width 77 height 14
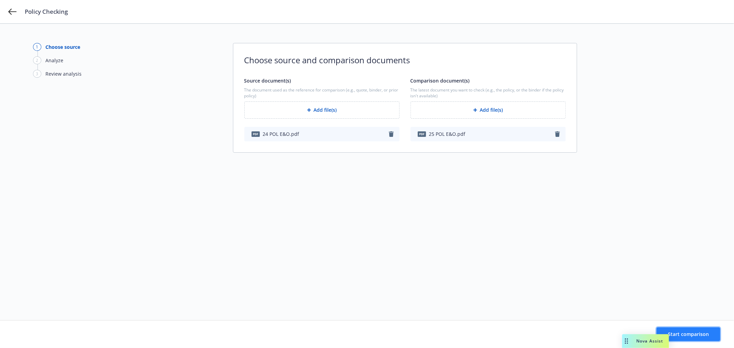
click at [701, 338] on button "Start comparison" at bounding box center [689, 335] width 64 height 14
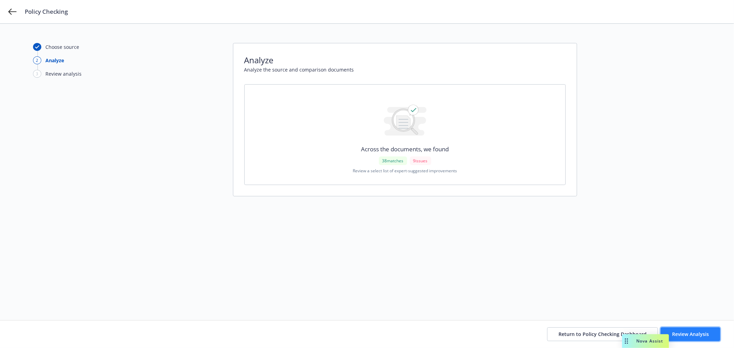
click at [694, 332] on span "Review Analysis" at bounding box center [690, 334] width 37 height 7
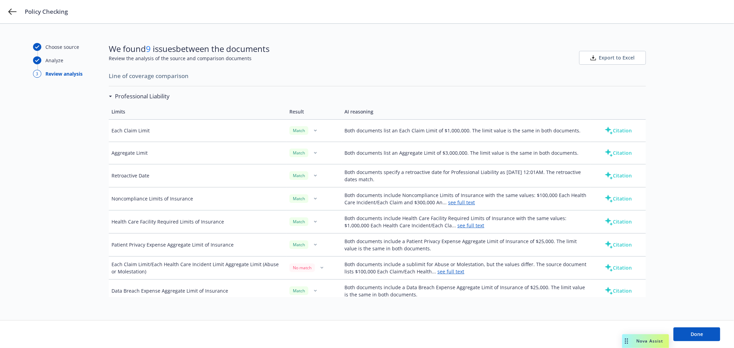
scroll to position [344, 0]
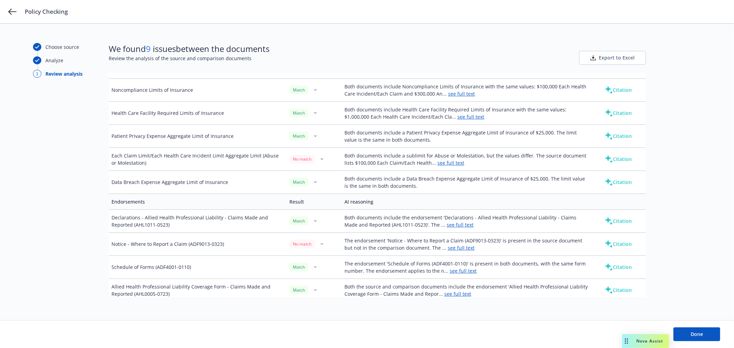
click at [619, 54] on span "Export to Excel" at bounding box center [617, 57] width 36 height 7
click at [703, 332] on span "Done" at bounding box center [697, 334] width 12 height 7
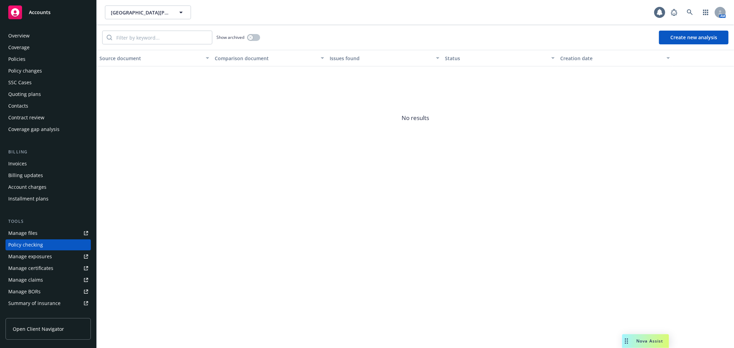
scroll to position [60, 0]
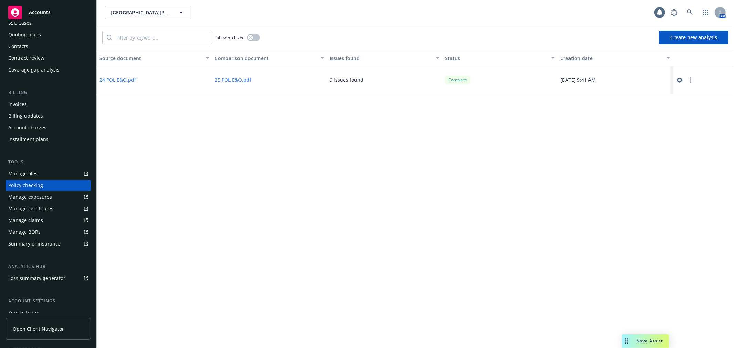
click at [228, 77] on button "25 POL E&O.pdf" at bounding box center [233, 79] width 36 height 7
click at [121, 80] on button "24 POL E&O.pdf" at bounding box center [117, 79] width 36 height 7
click at [680, 80] on icon at bounding box center [680, 80] width 6 height 6
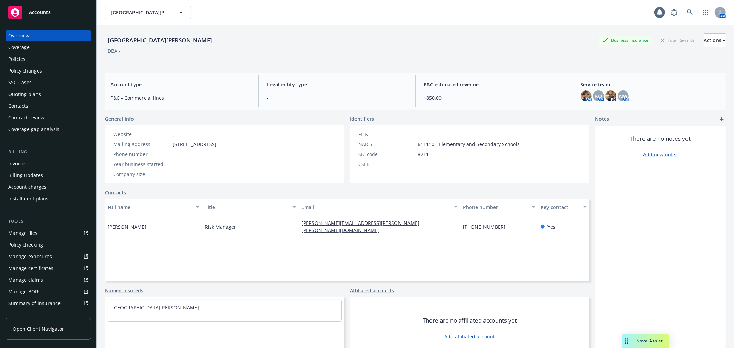
click at [57, 59] on div "Policies" at bounding box center [48, 59] width 80 height 11
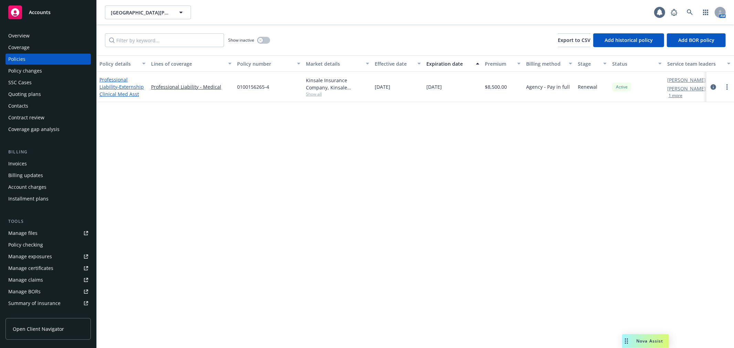
click at [109, 84] on span "- Externship Clinical Med Asst" at bounding box center [121, 91] width 44 height 14
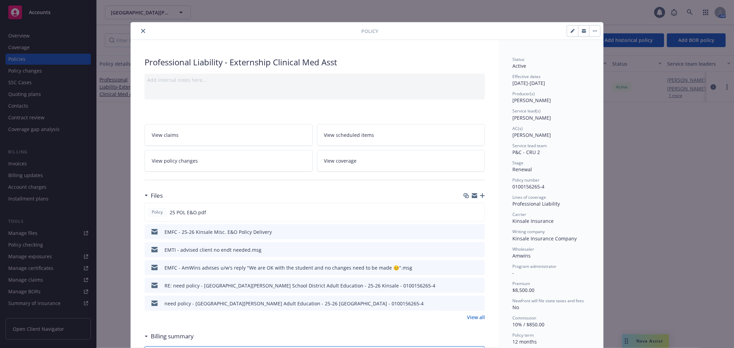
click at [415, 164] on link "View coverage" at bounding box center [401, 161] width 168 height 22
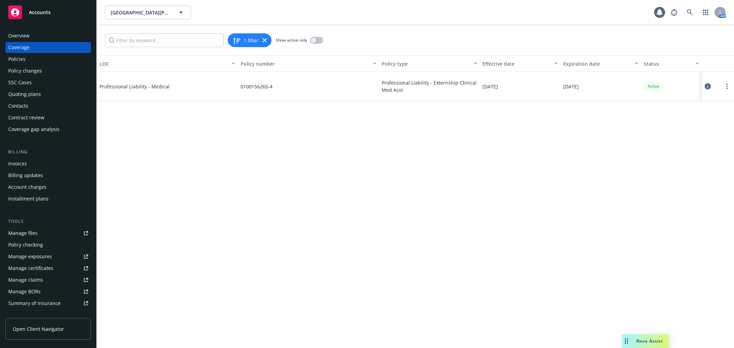
click at [708, 85] on icon at bounding box center [708, 86] width 6 height 6
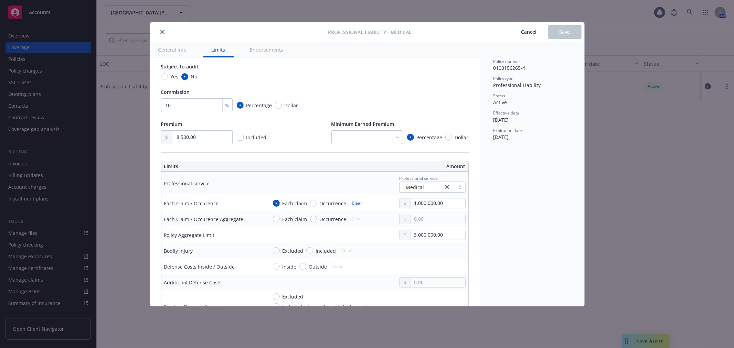
scroll to position [153, 0]
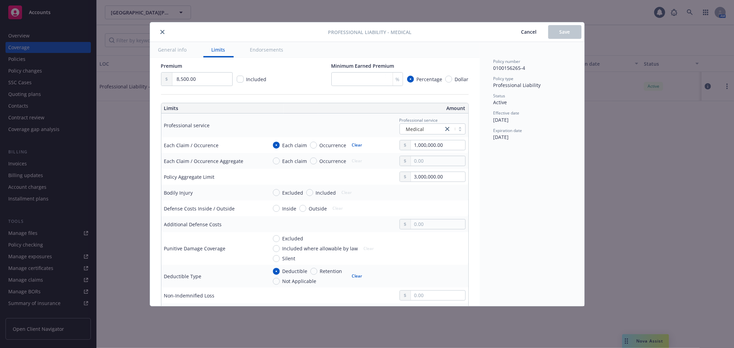
type textarea "x"
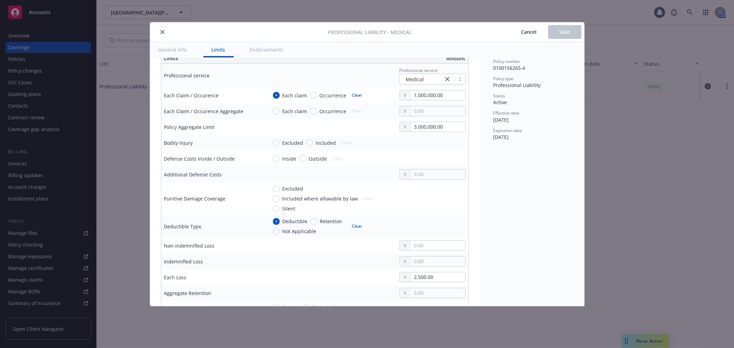
scroll to position [229, 0]
click at [162, 32] on icon "close" at bounding box center [162, 32] width 4 height 4
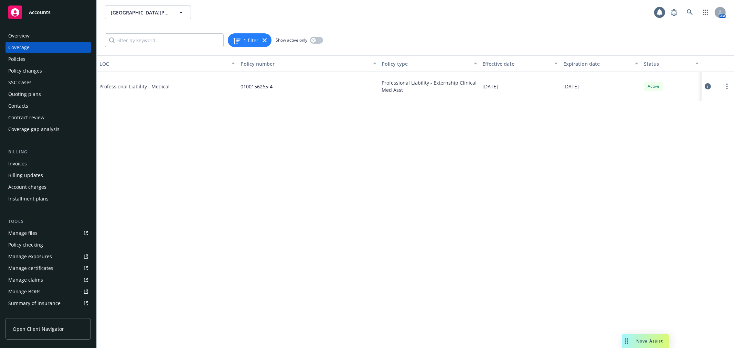
click at [50, 73] on div "Policy changes" at bounding box center [48, 70] width 80 height 11
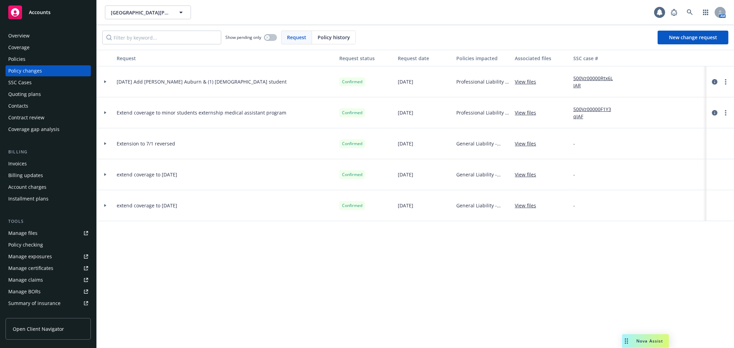
click at [45, 82] on div "SSC Cases" at bounding box center [48, 82] width 80 height 11
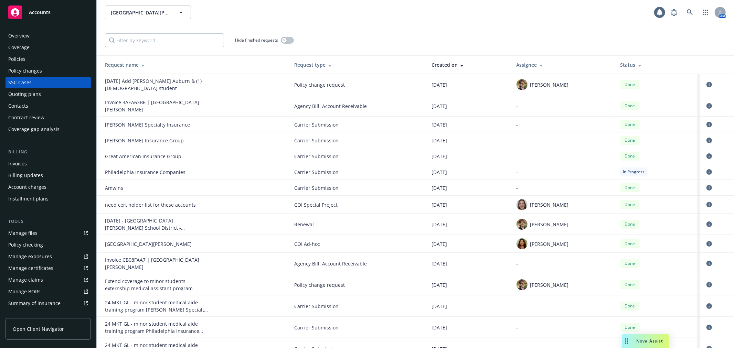
click at [43, 92] on div "Quoting plans" at bounding box center [48, 94] width 80 height 11
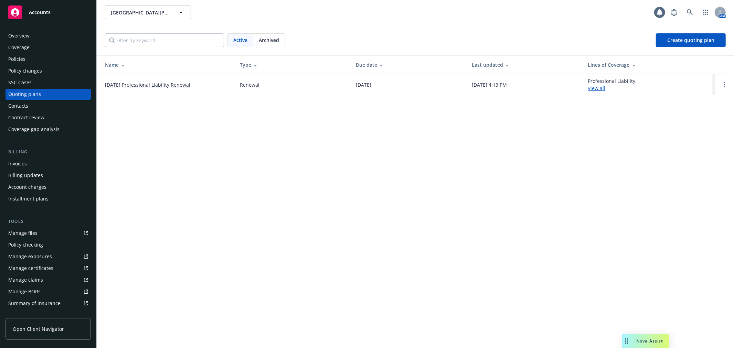
click at [160, 84] on link "07/01/25 Professional Liability Renewal" at bounding box center [147, 84] width 85 height 7
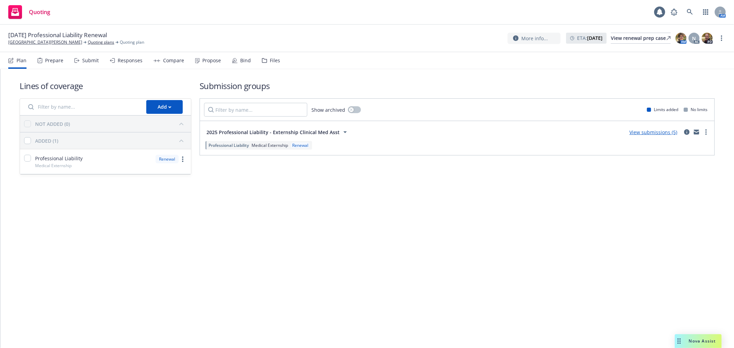
click at [240, 60] on div "Bind" at bounding box center [245, 61] width 11 height 6
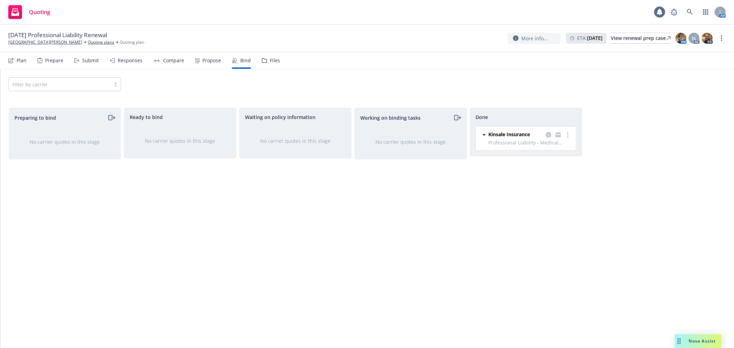
click at [266, 60] on div "Files" at bounding box center [271, 60] width 18 height 17
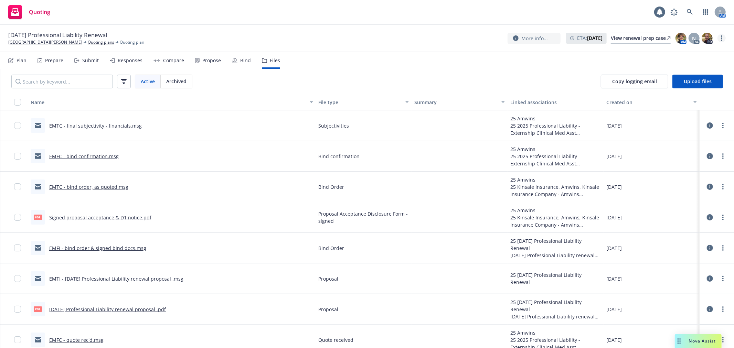
click at [721, 38] on icon "more" at bounding box center [721, 38] width 1 height 6
click at [711, 91] on link "Archive quoting plan" at bounding box center [687, 94] width 77 height 14
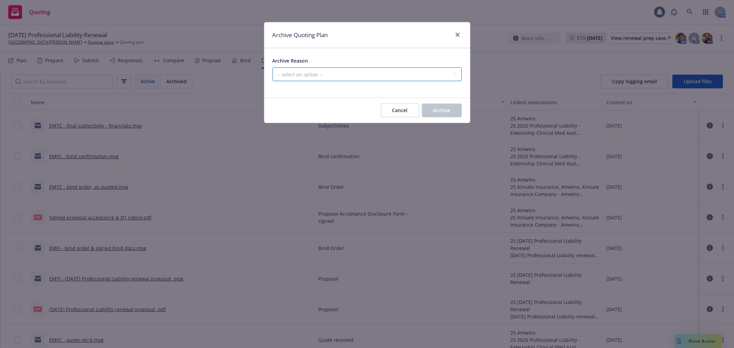
click at [297, 72] on select "-- select an option -- All policies in this renewal plan are auto-renewed Creat…" at bounding box center [367, 74] width 189 height 14
click at [273, 67] on select "-- select an option -- All policies in this renewal plan are auto-renewed Creat…" at bounding box center [367, 74] width 189 height 14
click at [318, 76] on select "-- select an option -- All policies in this renewal plan are auto-renewed Creat…" at bounding box center [367, 74] width 189 height 14
select select "ARCHIVED_RENEWAL_COMPLETED"
click at [273, 67] on select "-- select an option -- All policies in this renewal plan are auto-renewed Creat…" at bounding box center [367, 74] width 189 height 14
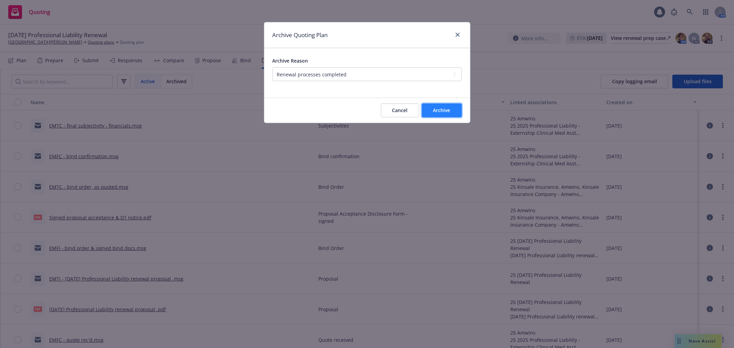
click at [458, 114] on button "Archive" at bounding box center [442, 111] width 40 height 14
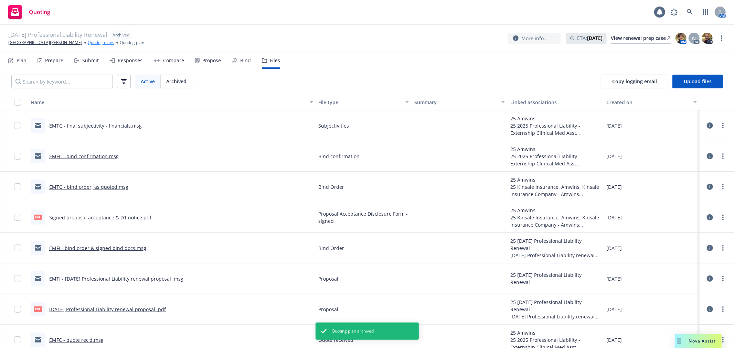
click at [88, 43] on link "Quoting plans" at bounding box center [101, 43] width 26 height 6
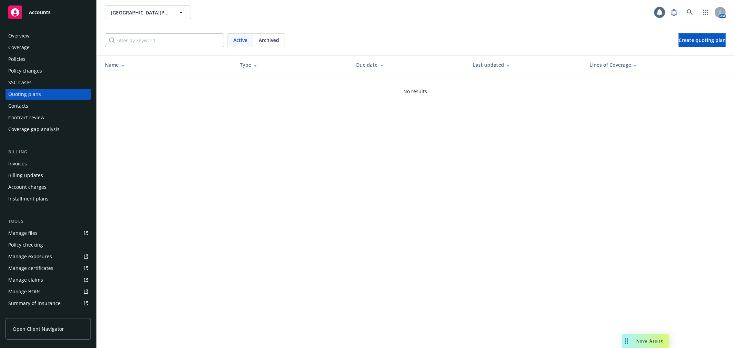
click at [49, 56] on div "Policies" at bounding box center [48, 59] width 80 height 11
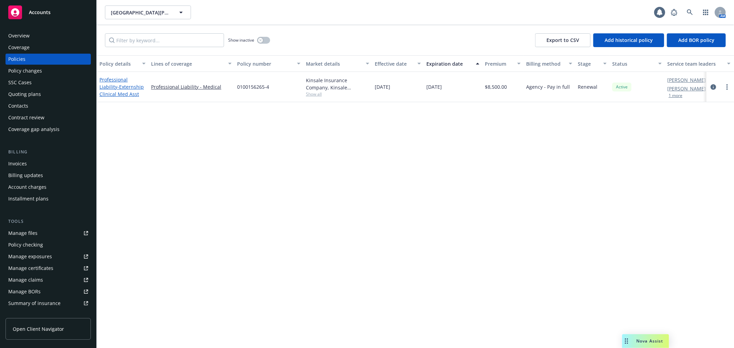
click at [119, 89] on span "- Externship Clinical Med Asst" at bounding box center [121, 91] width 44 height 14
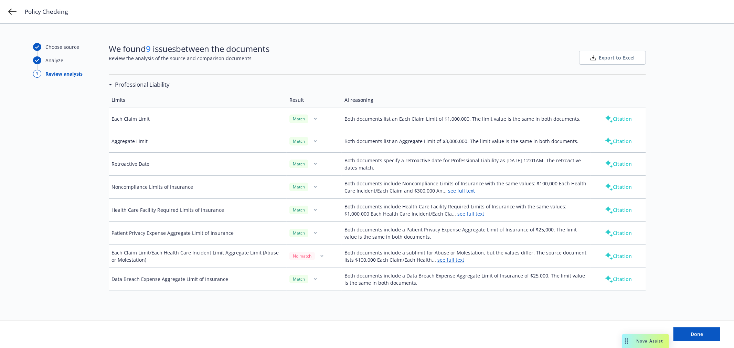
scroll to position [267, 0]
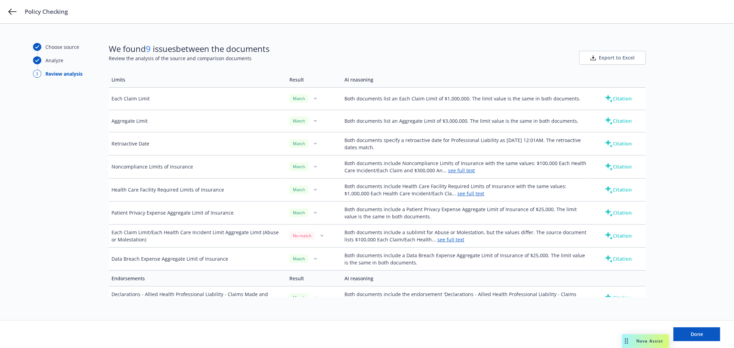
click at [324, 239] on button "button" at bounding box center [322, 236] width 8 height 8
click at [327, 252] on link "Mark as wrong" at bounding box center [325, 253] width 56 height 14
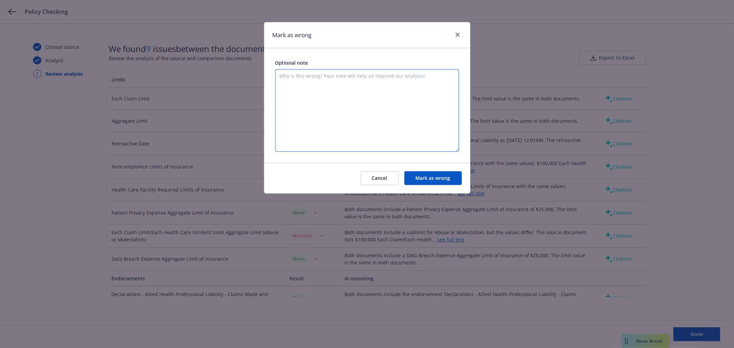
click at [323, 112] on textarea at bounding box center [367, 110] width 184 height 83
type textarea "it's the same in both documents"
click at [430, 177] on button "Mark as wrong" at bounding box center [432, 178] width 57 height 14
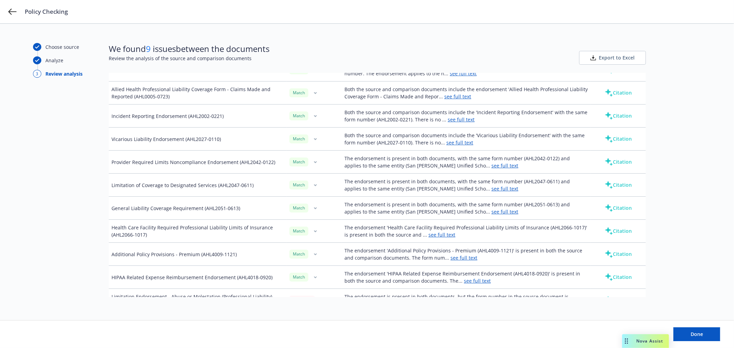
scroll to position [688, 0]
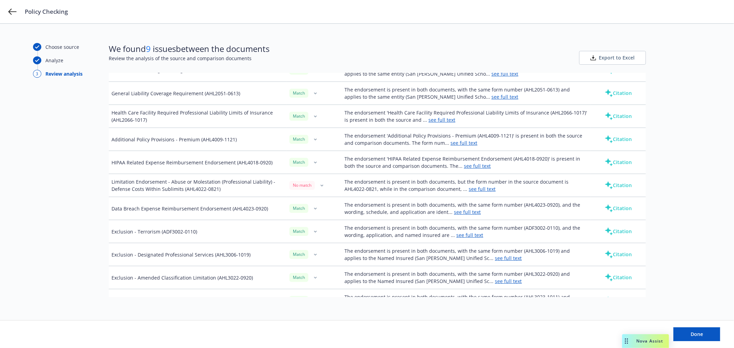
click at [323, 187] on icon "button" at bounding box center [321, 185] width 3 height 2
click at [324, 200] on link "Mark as wrong" at bounding box center [325, 203] width 56 height 14
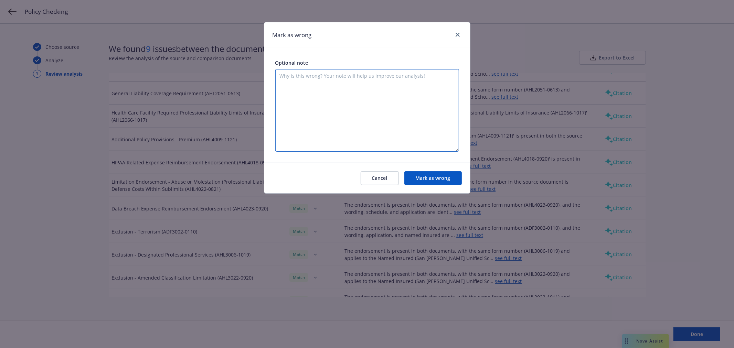
click at [357, 131] on textarea at bounding box center [367, 110] width 184 height 83
paste textarea "Additionally, the sublimit in the source document is $100,000 Each Claim/$300,0…"
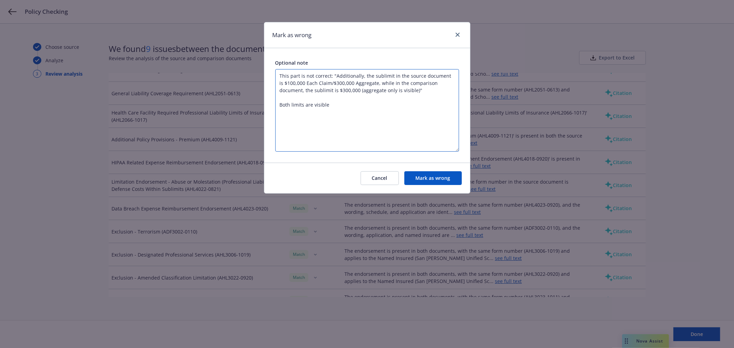
type textarea "This part is not correct: "Additionally, the sublimit in the source document is…"
click at [451, 177] on button "Mark as wrong" at bounding box center [432, 178] width 57 height 14
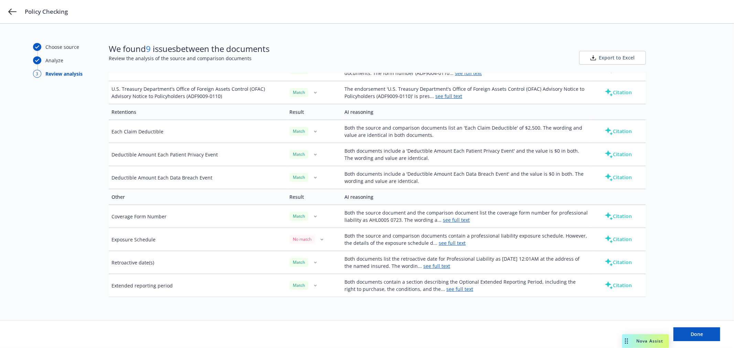
scroll to position [1075, 0]
click at [696, 333] on span "Done" at bounding box center [697, 334] width 12 height 7
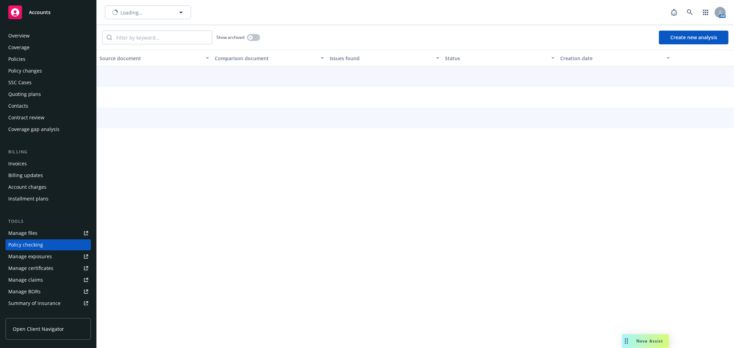
scroll to position [60, 0]
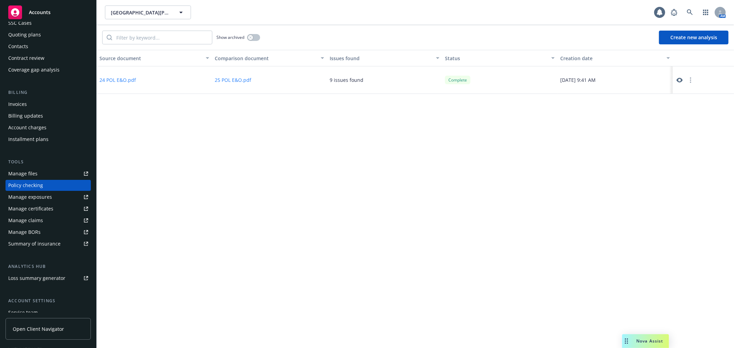
click at [53, 105] on div "Invoices" at bounding box center [48, 104] width 80 height 11
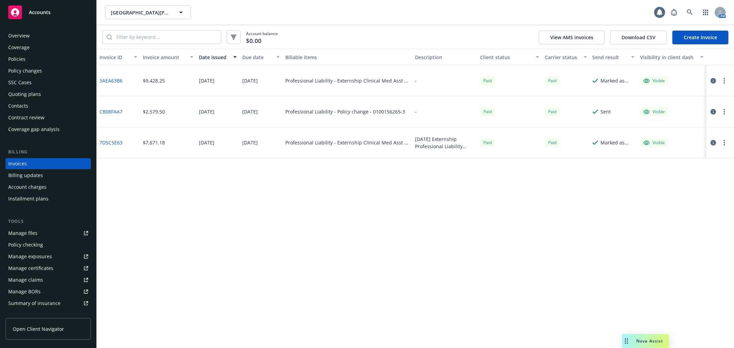
click at [49, 187] on div "Account charges" at bounding box center [48, 187] width 80 height 11
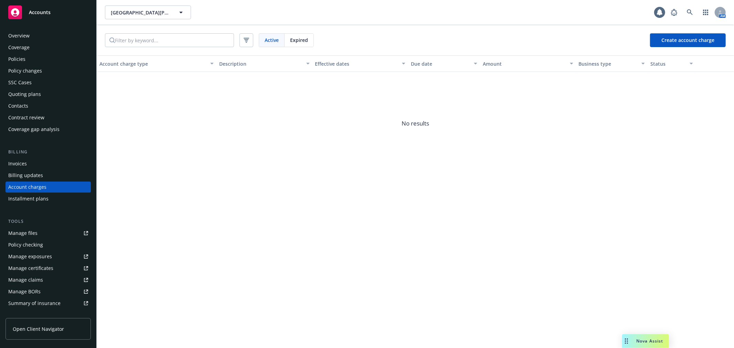
scroll to position [2, 0]
